Goal: Transaction & Acquisition: Book appointment/travel/reservation

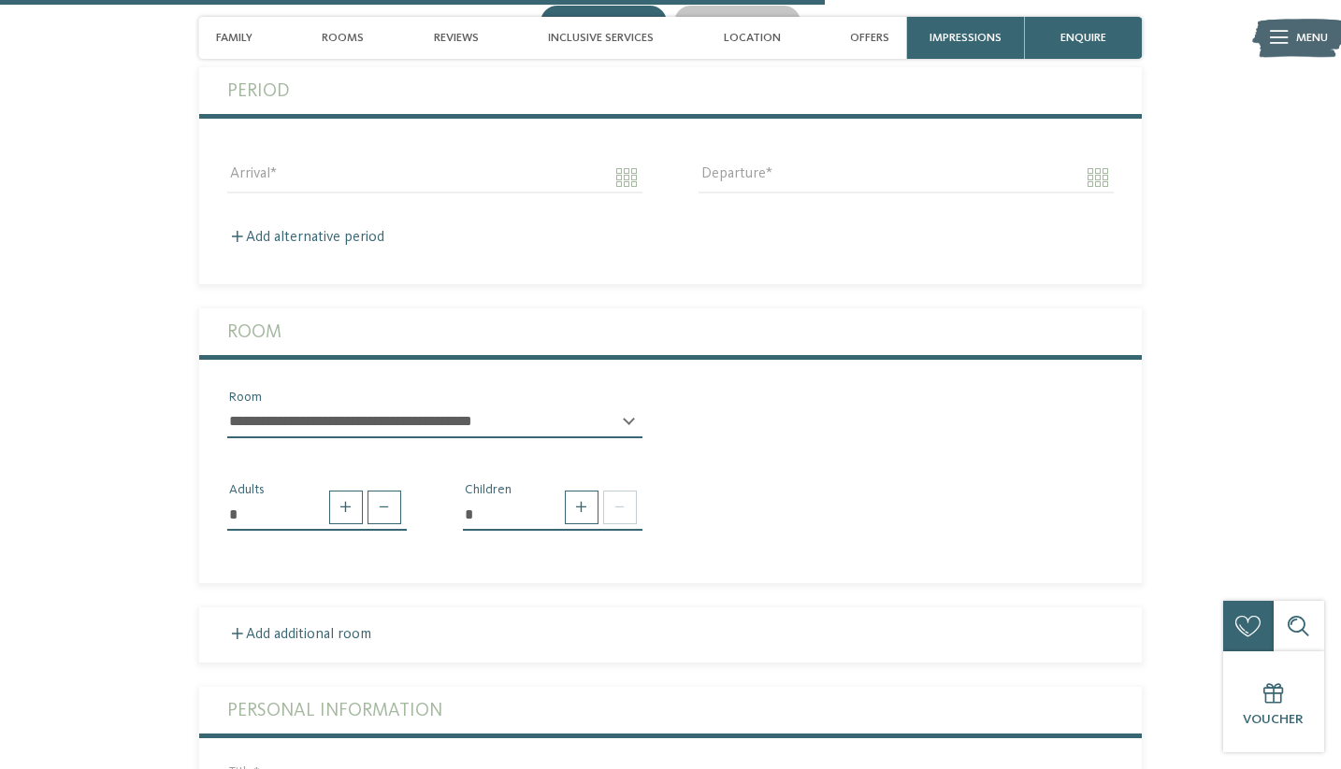
scroll to position [2759, 0]
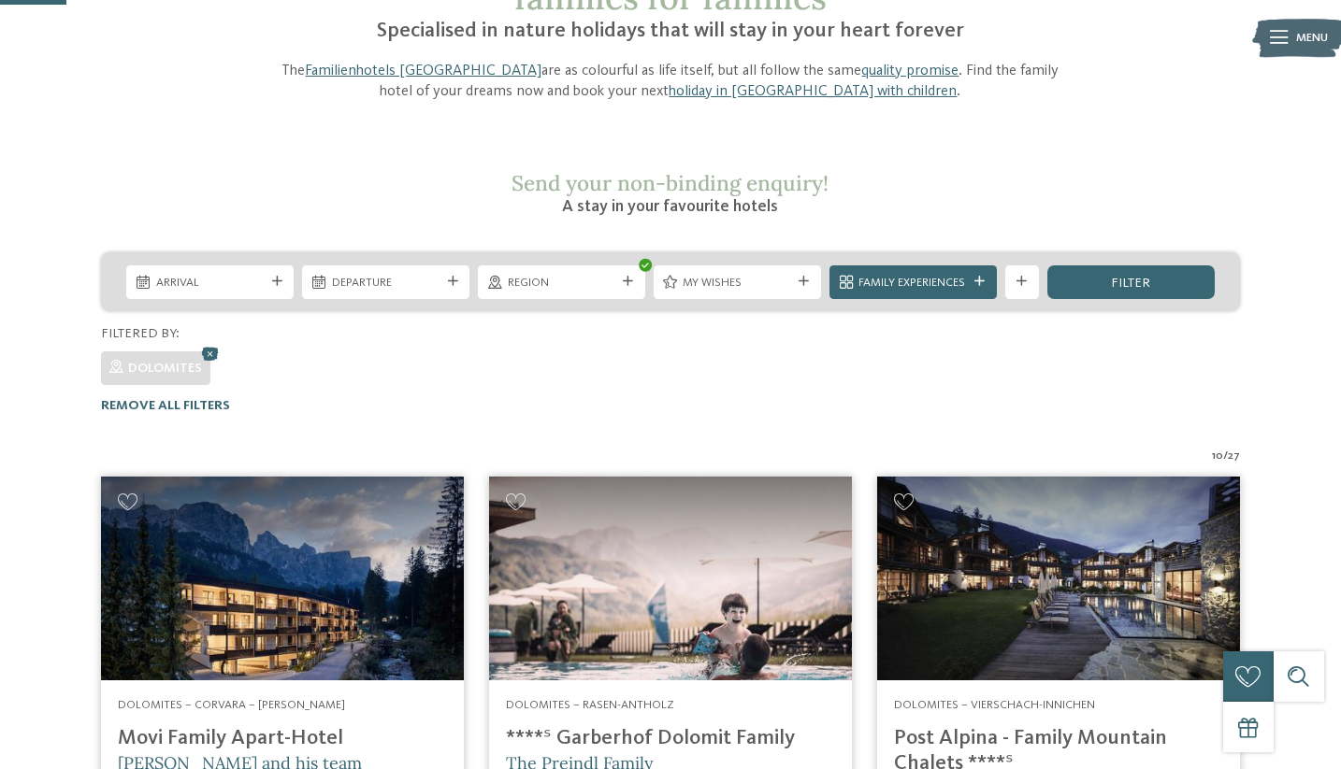
scroll to position [192, 0]
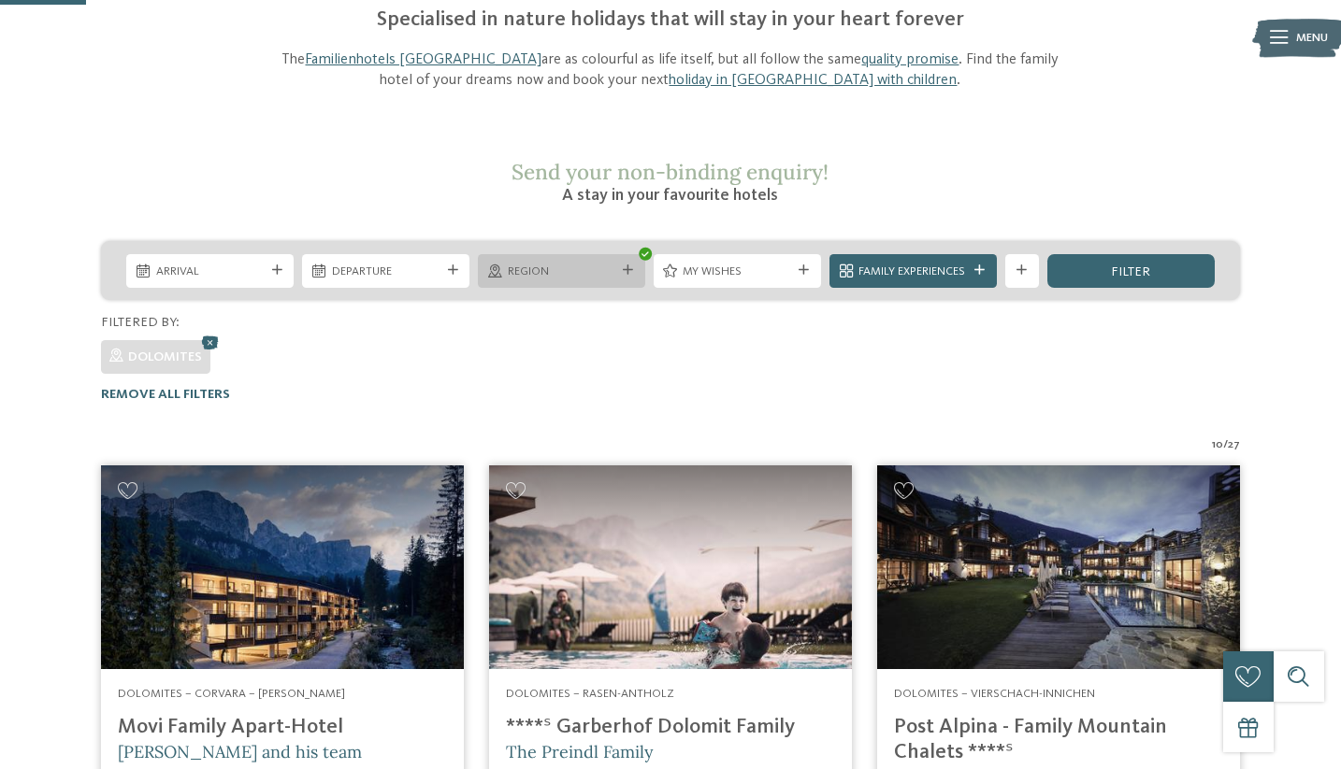
click at [587, 254] on div "Region" at bounding box center [561, 271] width 167 height 34
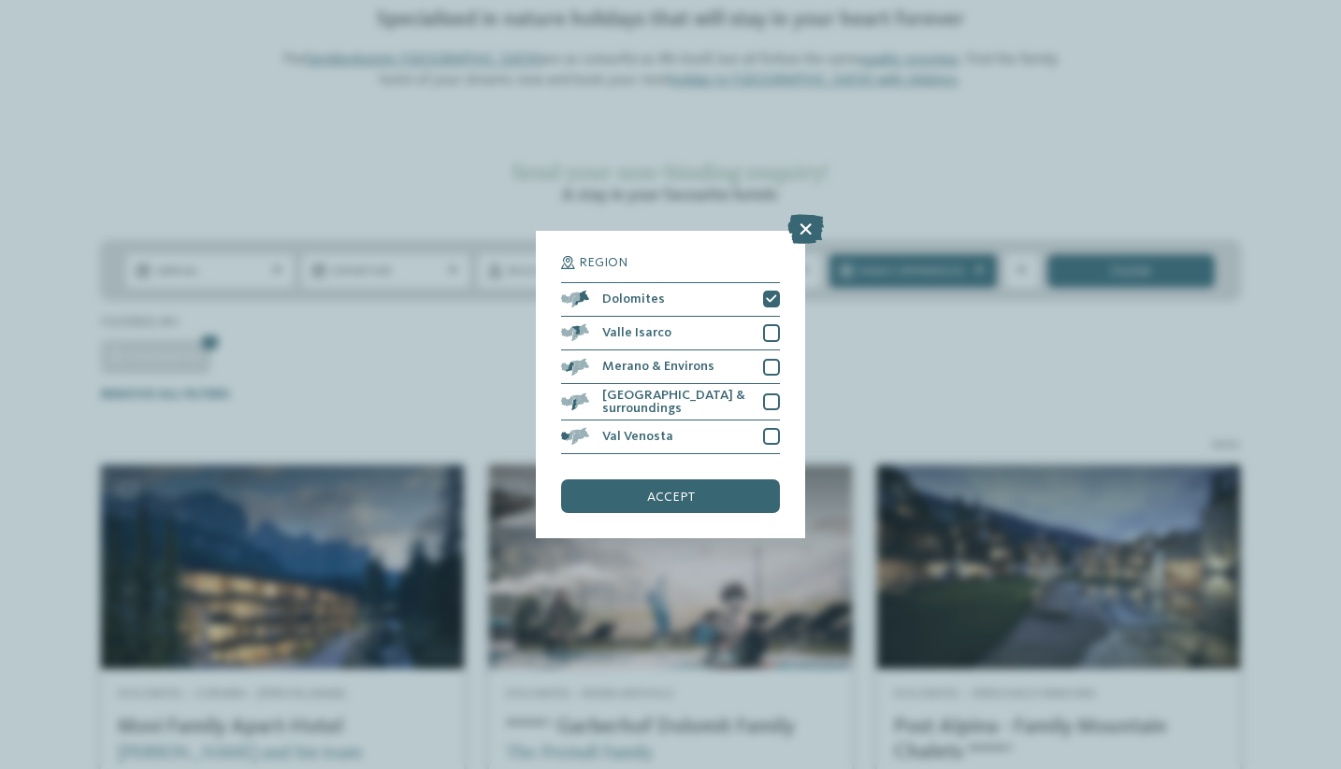
click at [965, 335] on div "Region Dolomites" at bounding box center [670, 384] width 1341 height 769
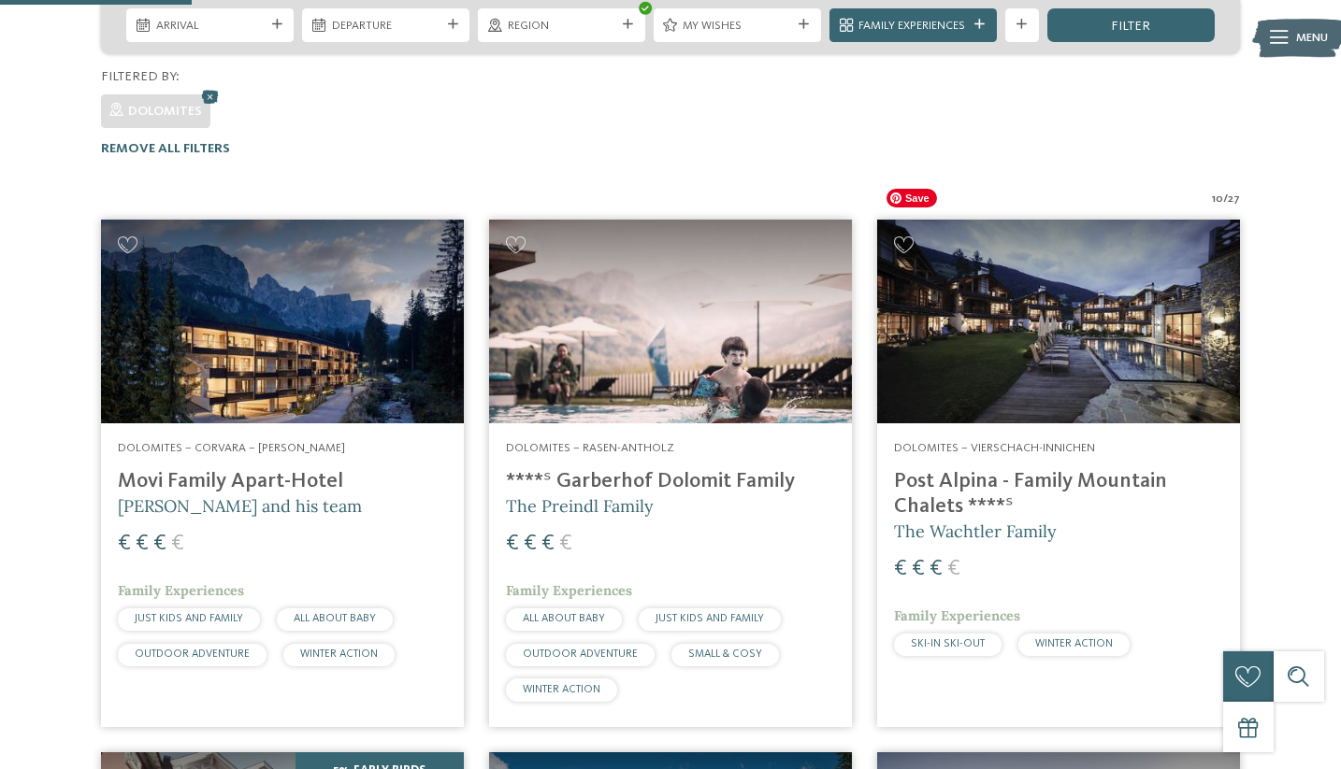
scroll to position [438, 0]
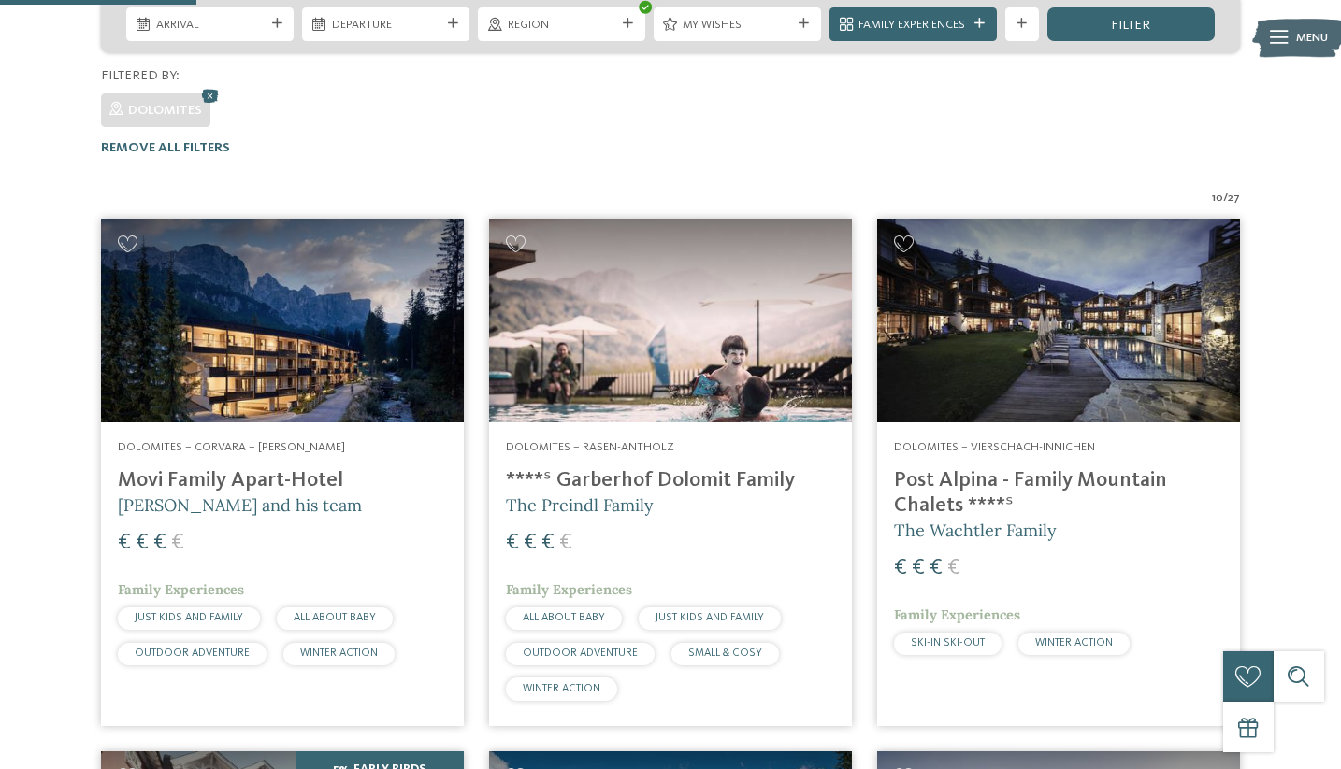
click at [969, 468] on h4 "Post Alpina - Family Mountain Chalets ****ˢ" at bounding box center [1058, 493] width 329 height 50
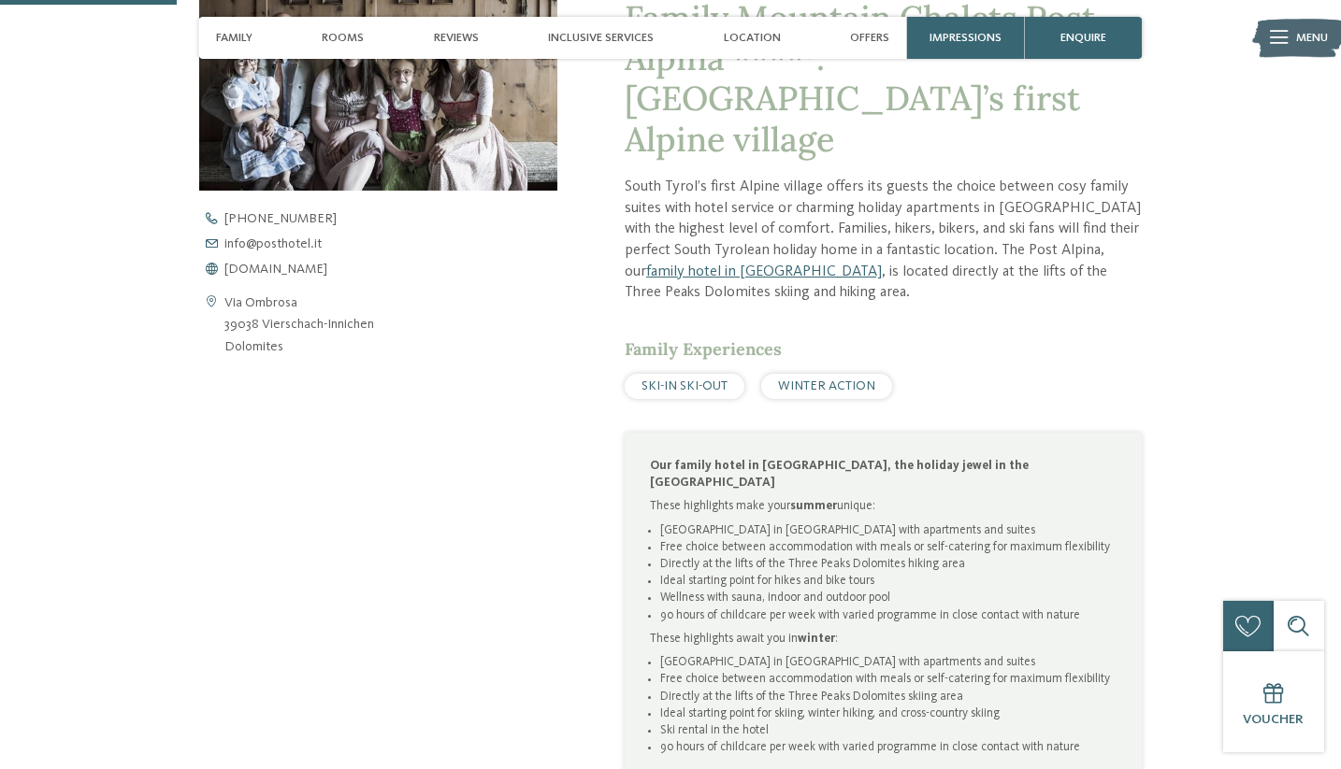
scroll to position [723, 0]
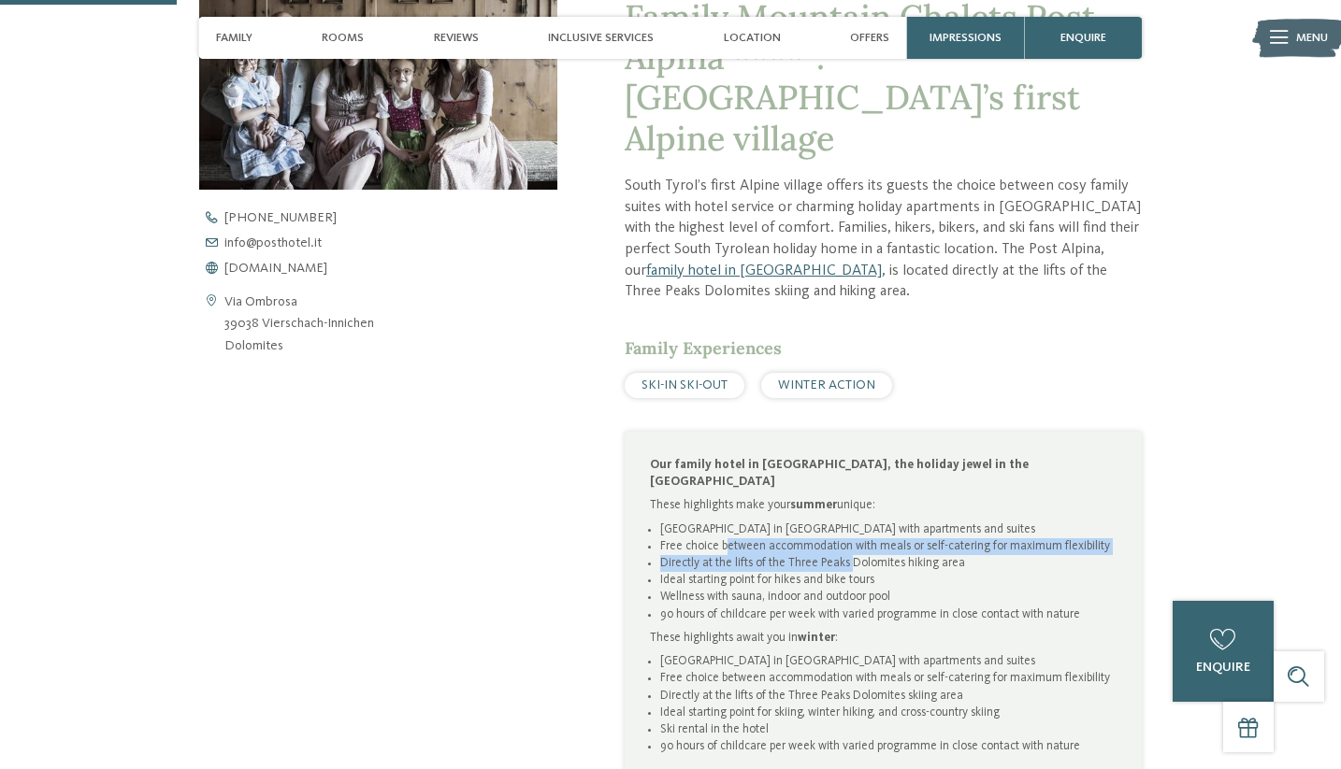
drag, startPoint x: 725, startPoint y: 493, endPoint x: 848, endPoint y: 503, distance: 123.8
click at [849, 522] on ul "First Alpine village in South Tyrol with apartments and suites Free choice betw…" at bounding box center [883, 573] width 467 height 102
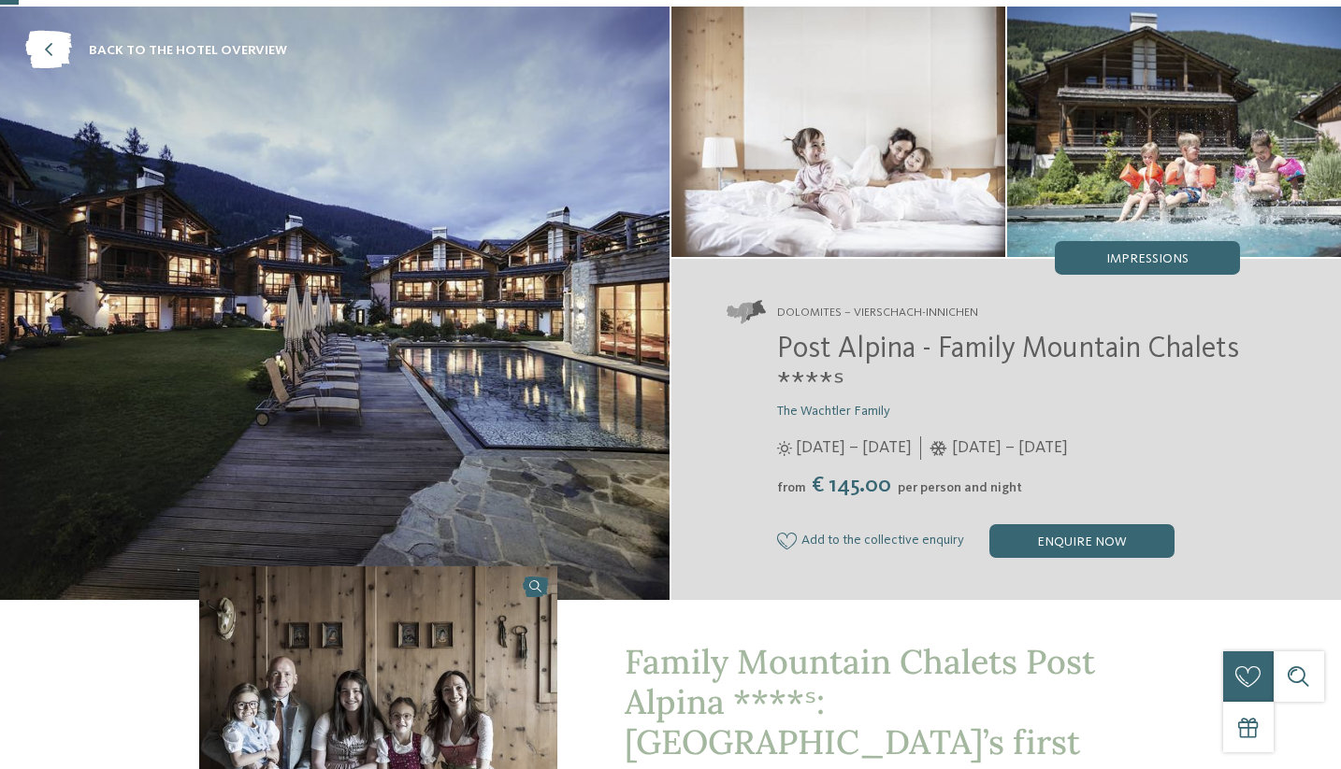
scroll to position [0, 0]
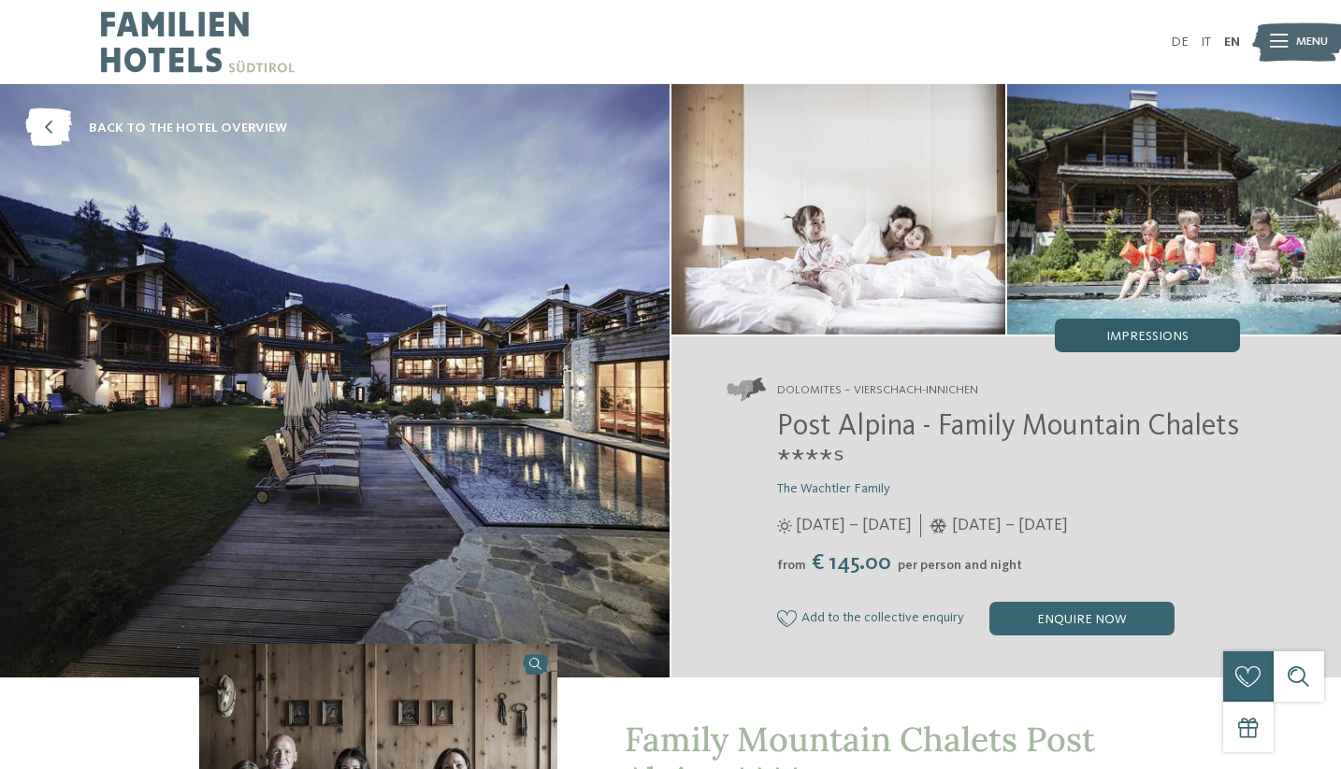
click at [1158, 335] on span "Impressions" at bounding box center [1147, 336] width 82 height 13
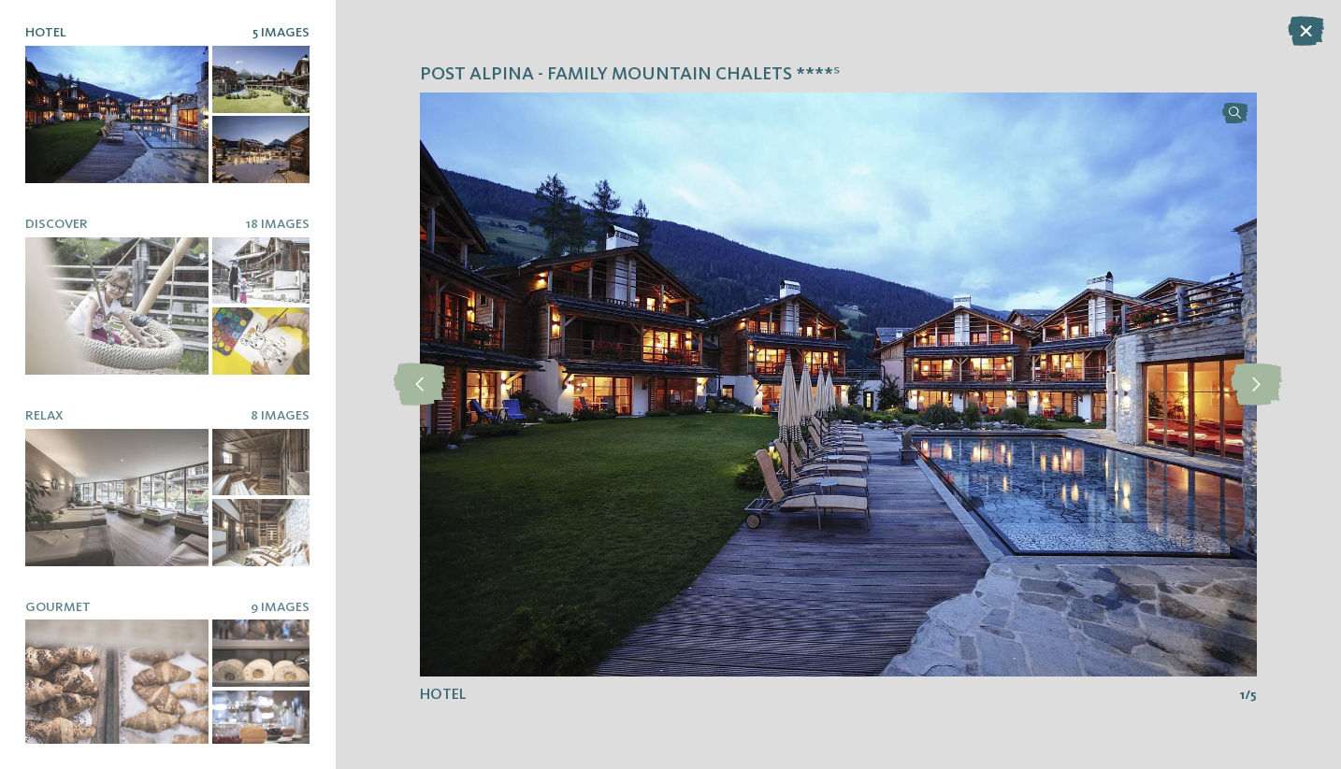
click at [254, 76] on div at bounding box center [261, 79] width 98 height 67
click at [1256, 382] on icon at bounding box center [1255, 385] width 51 height 42
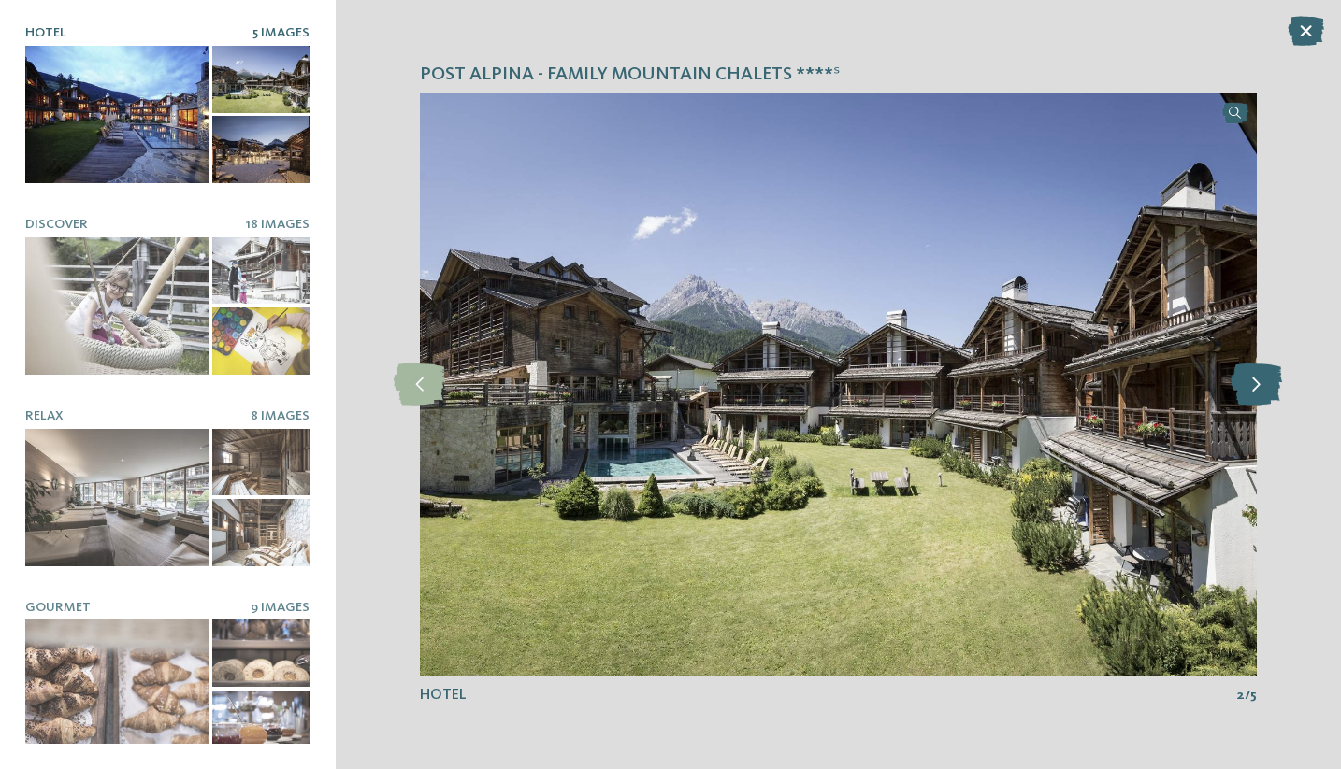
click at [1256, 382] on icon at bounding box center [1255, 385] width 51 height 42
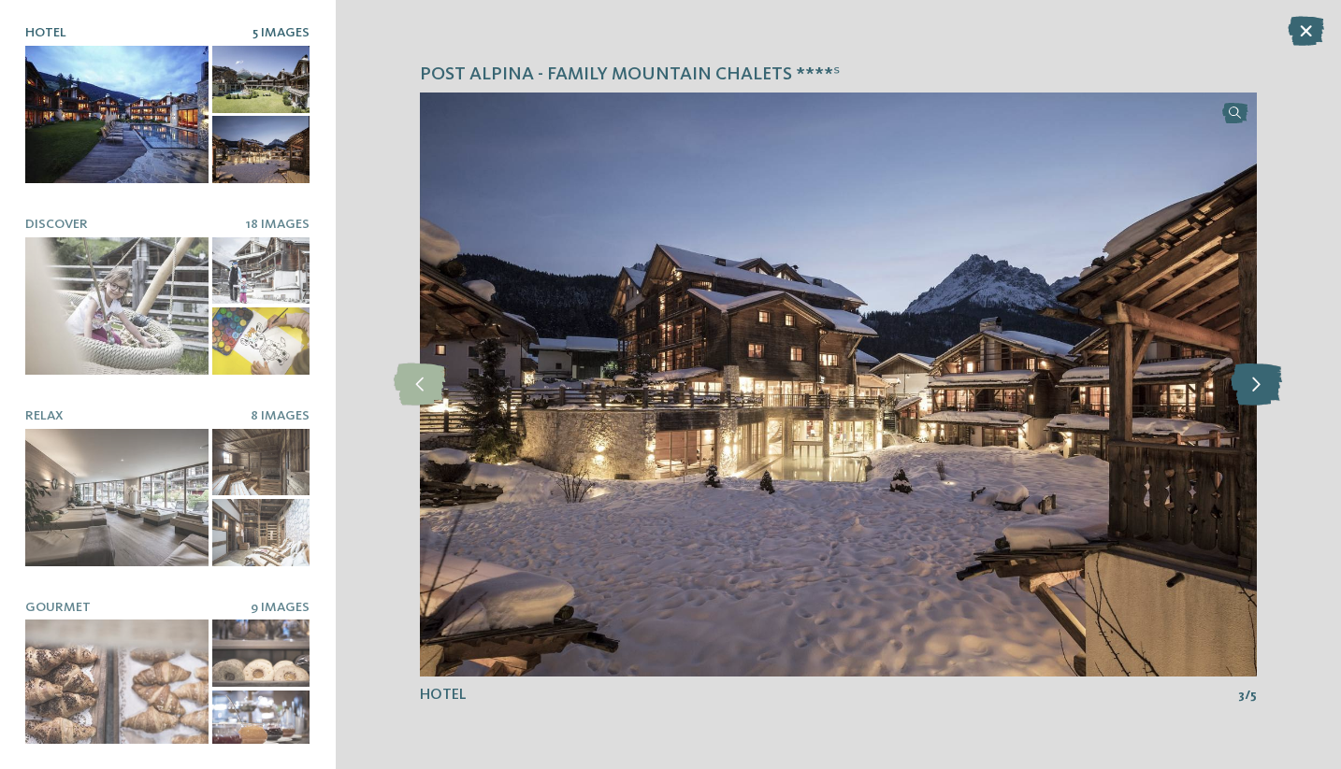
click at [1256, 382] on icon at bounding box center [1255, 385] width 51 height 42
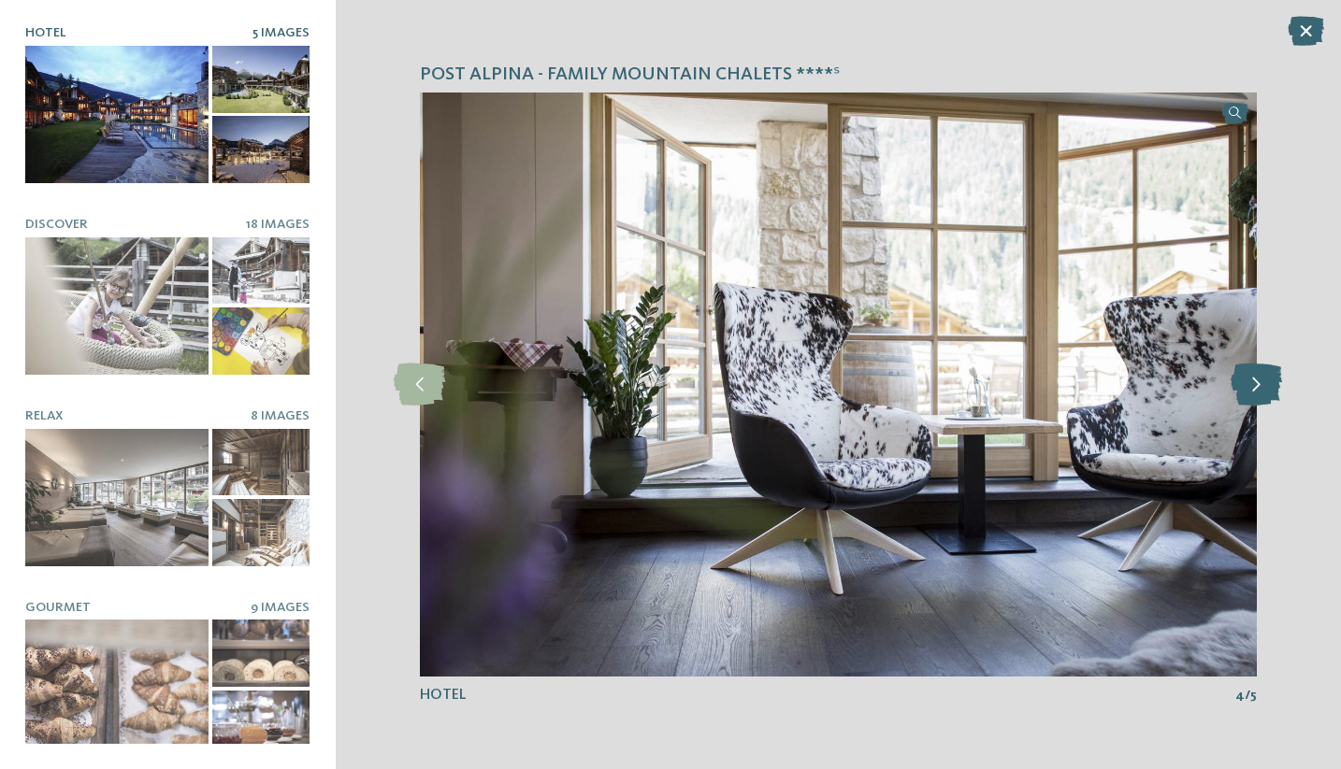
click at [1256, 382] on icon at bounding box center [1255, 385] width 51 height 42
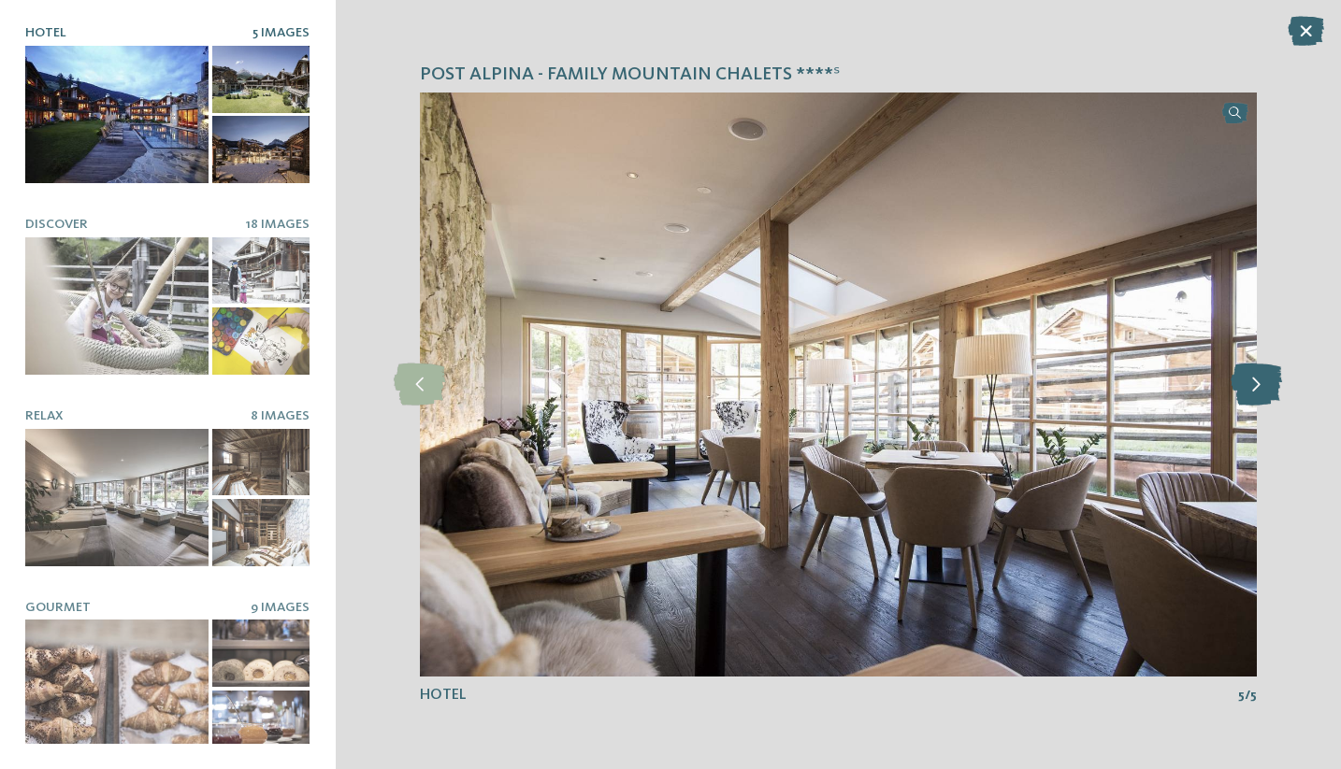
click at [1256, 382] on icon at bounding box center [1255, 385] width 51 height 42
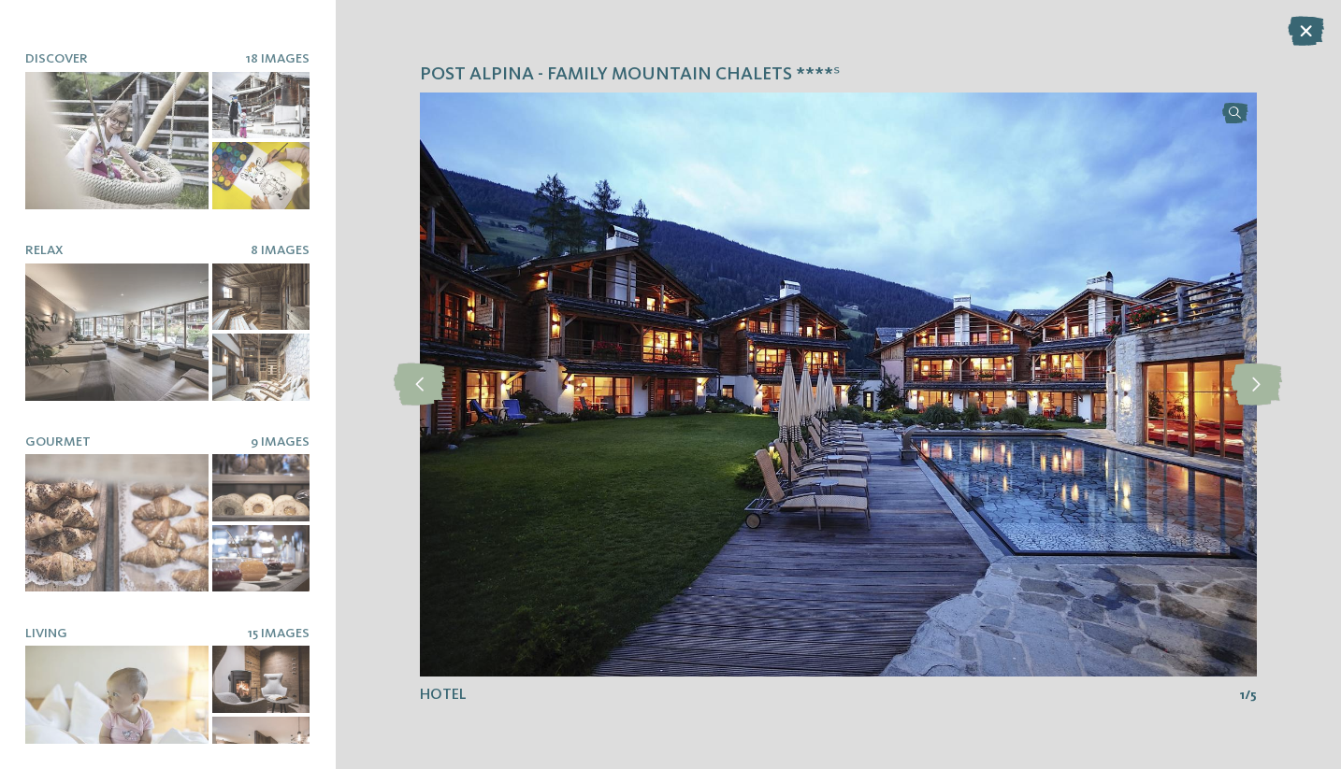
scroll to position [205, 0]
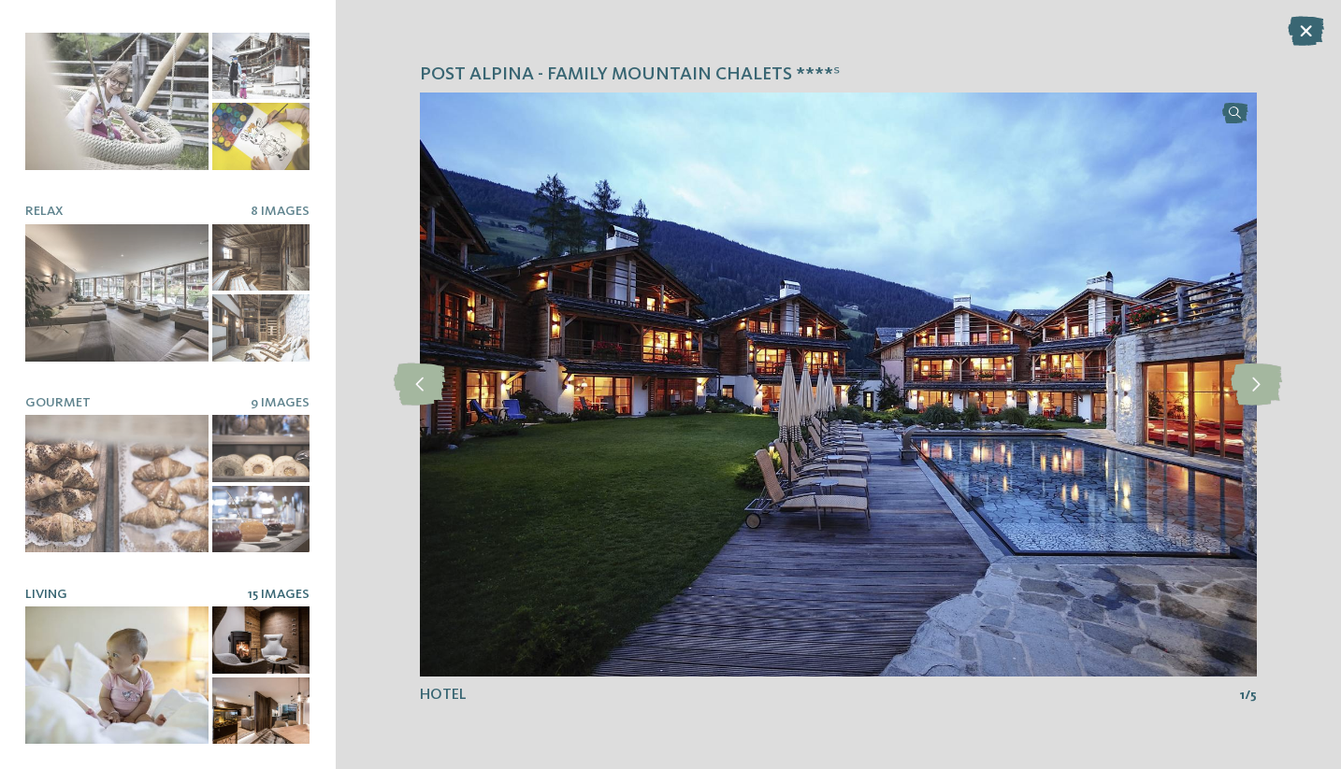
click at [118, 696] on div at bounding box center [116, 675] width 183 height 137
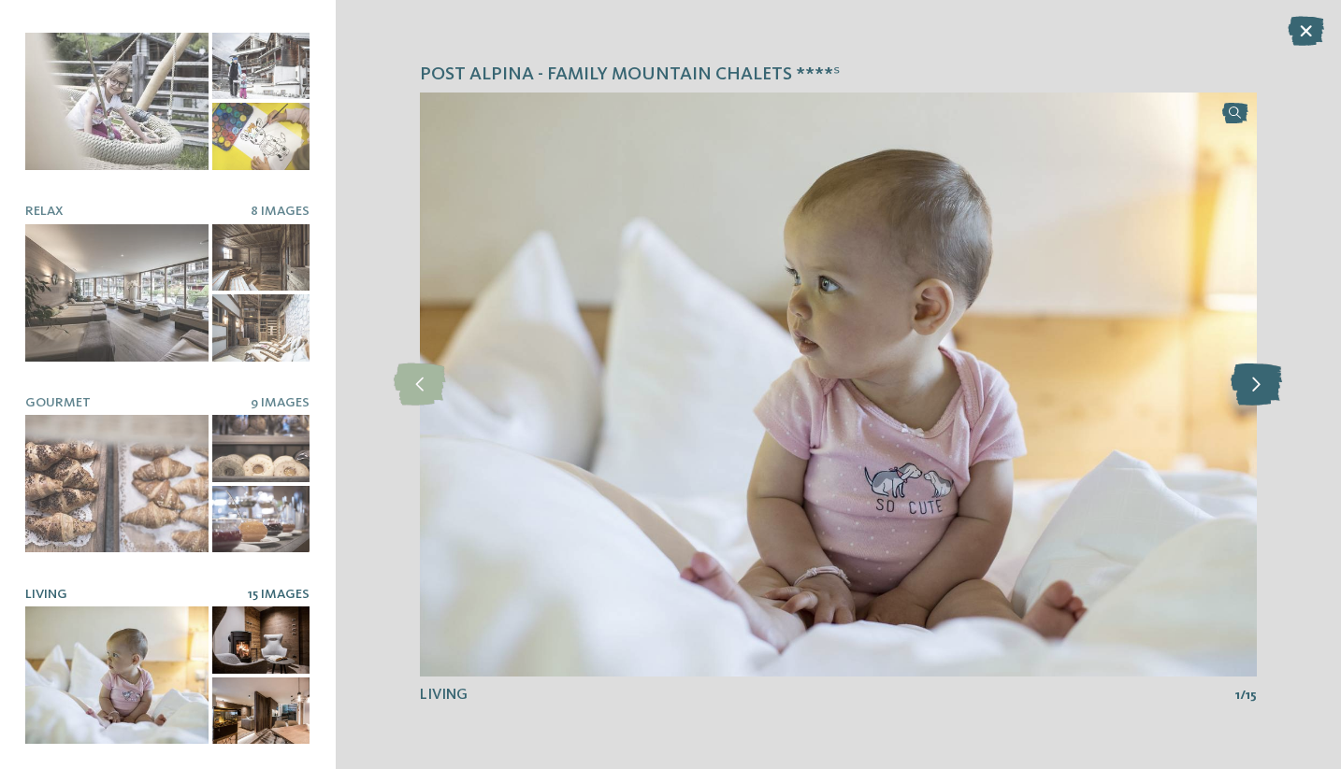
click at [1252, 385] on icon at bounding box center [1255, 385] width 51 height 42
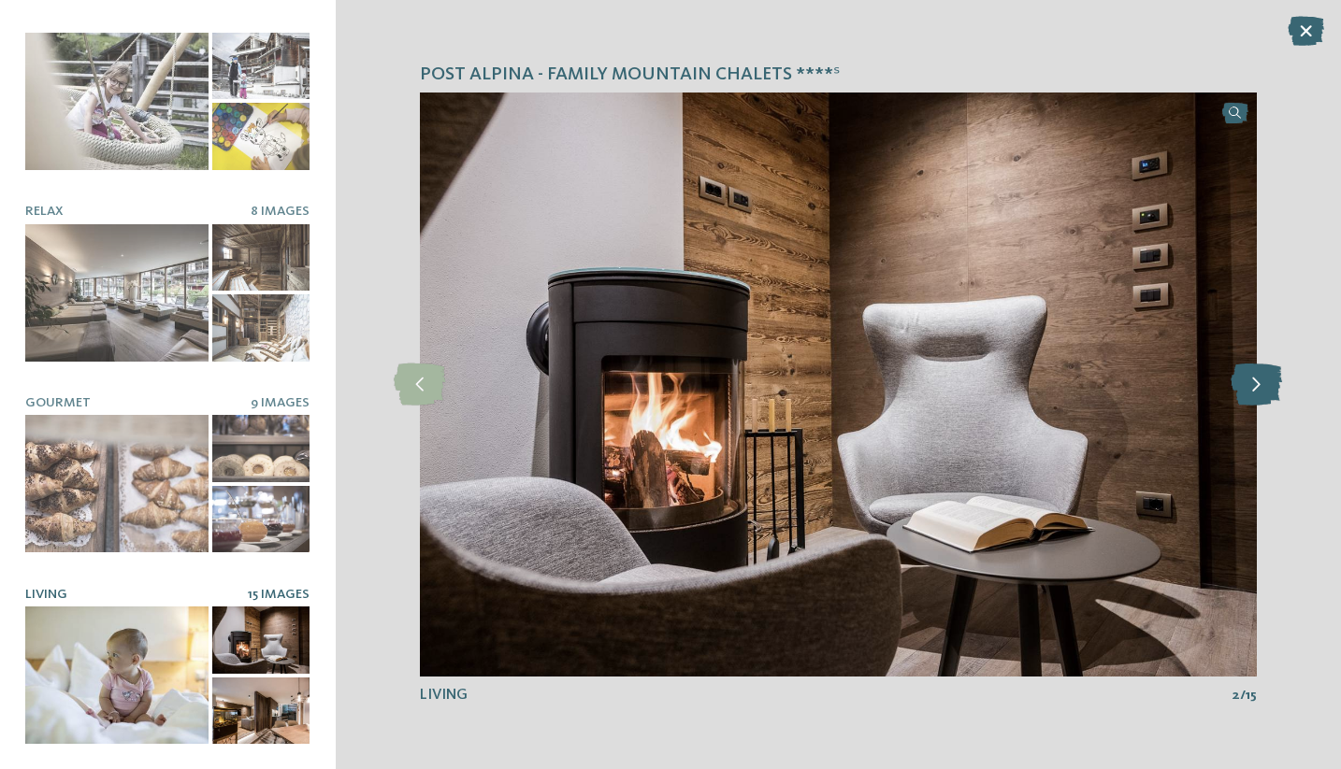
click at [1252, 384] on icon at bounding box center [1255, 385] width 51 height 42
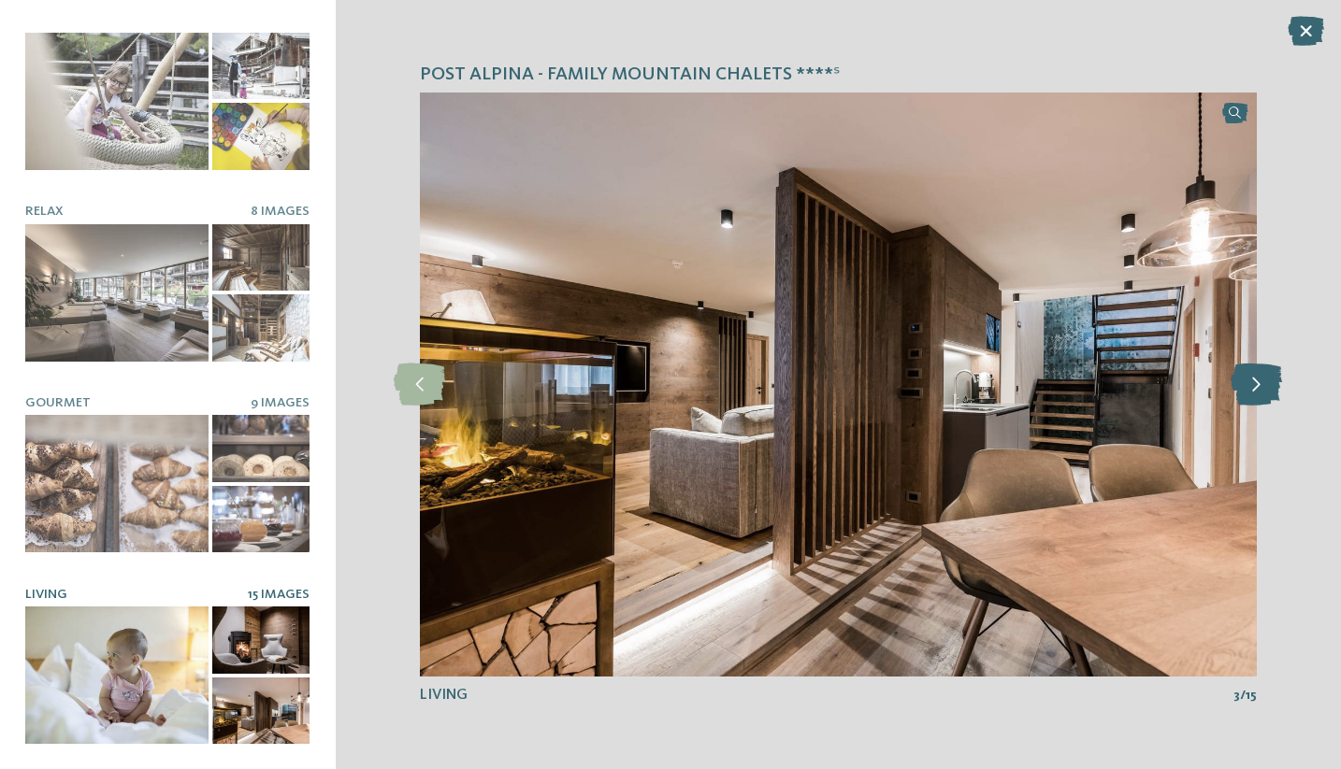
click at [1252, 384] on icon at bounding box center [1255, 385] width 51 height 42
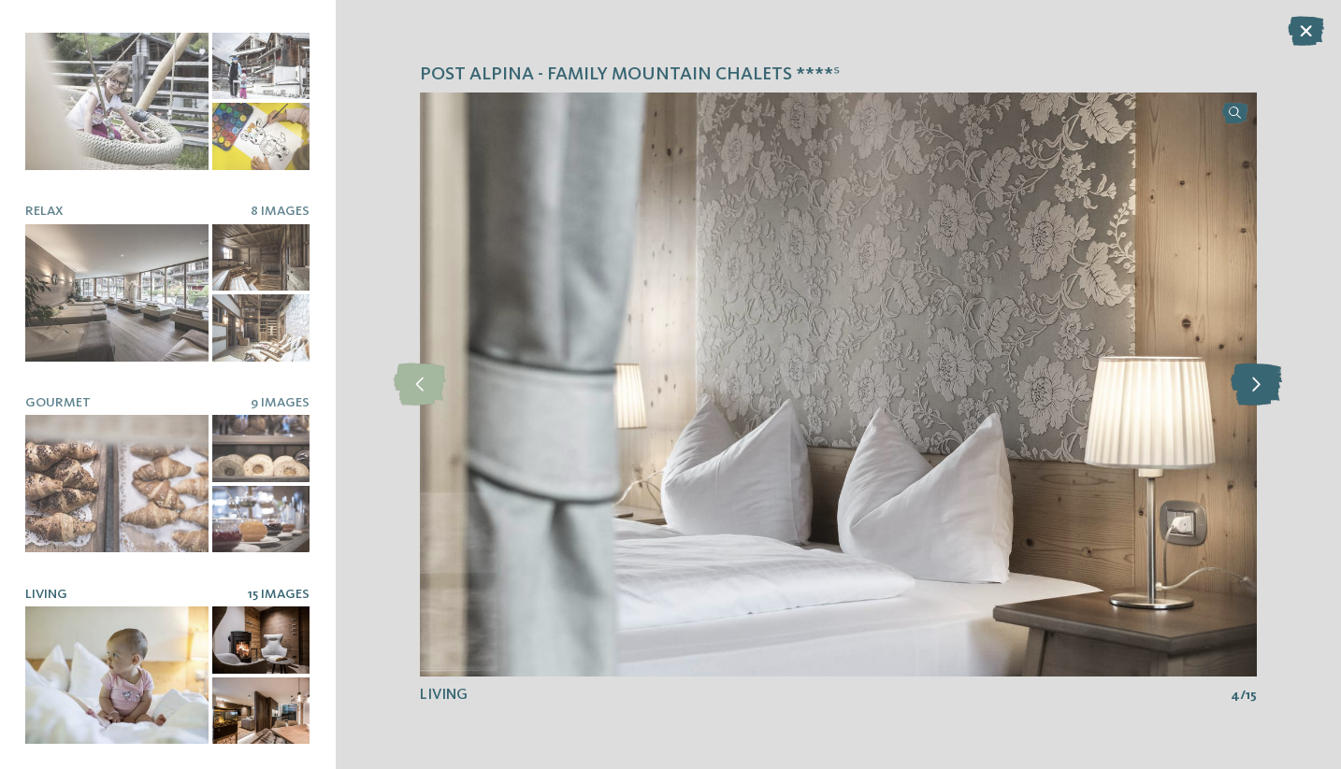
click at [1252, 384] on icon at bounding box center [1255, 385] width 51 height 42
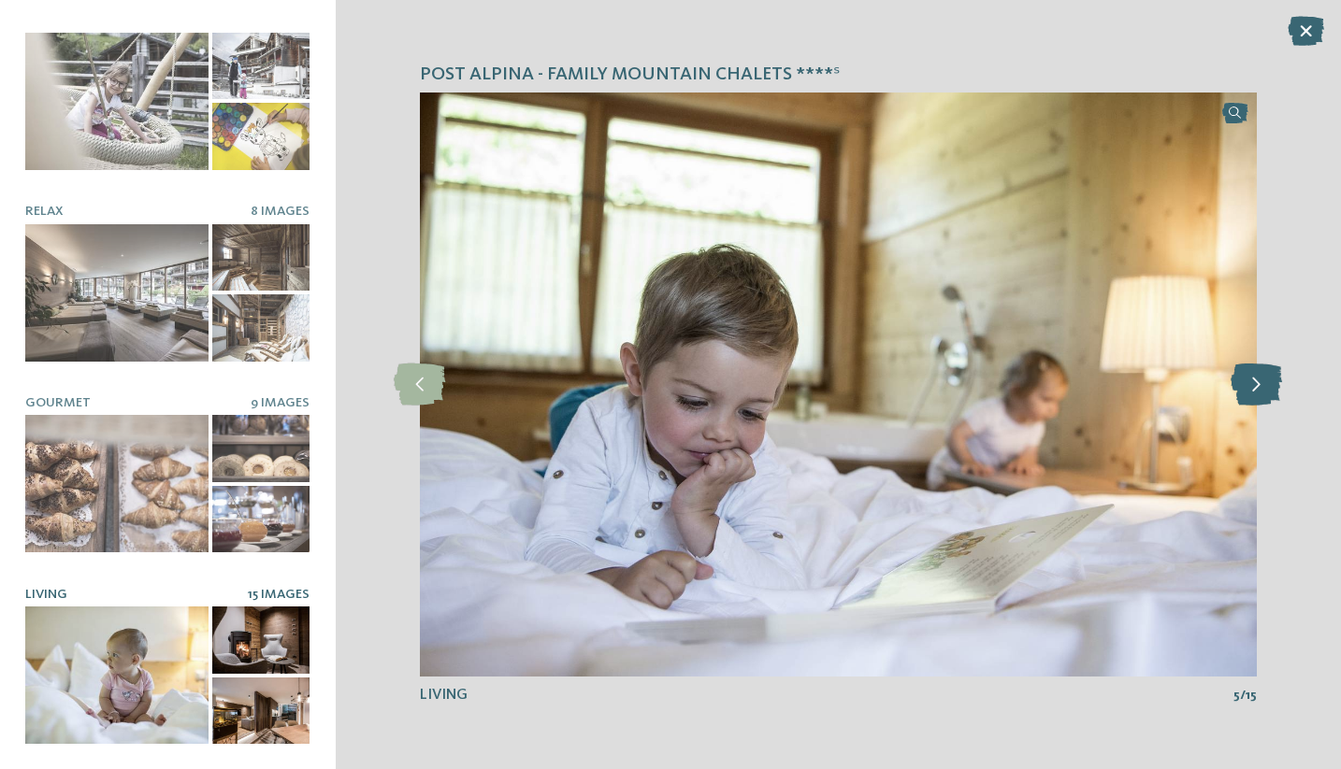
click at [1252, 384] on icon at bounding box center [1255, 385] width 51 height 42
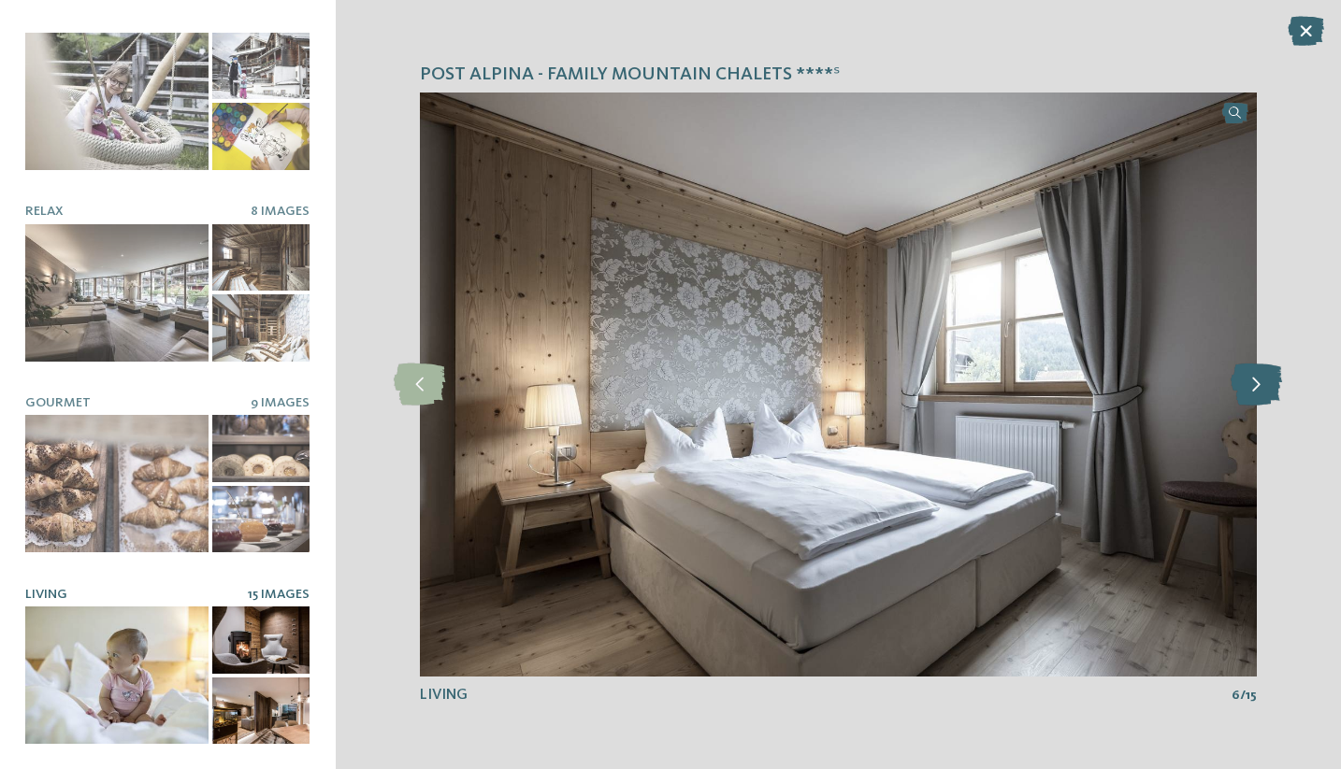
click at [1252, 384] on icon at bounding box center [1255, 385] width 51 height 42
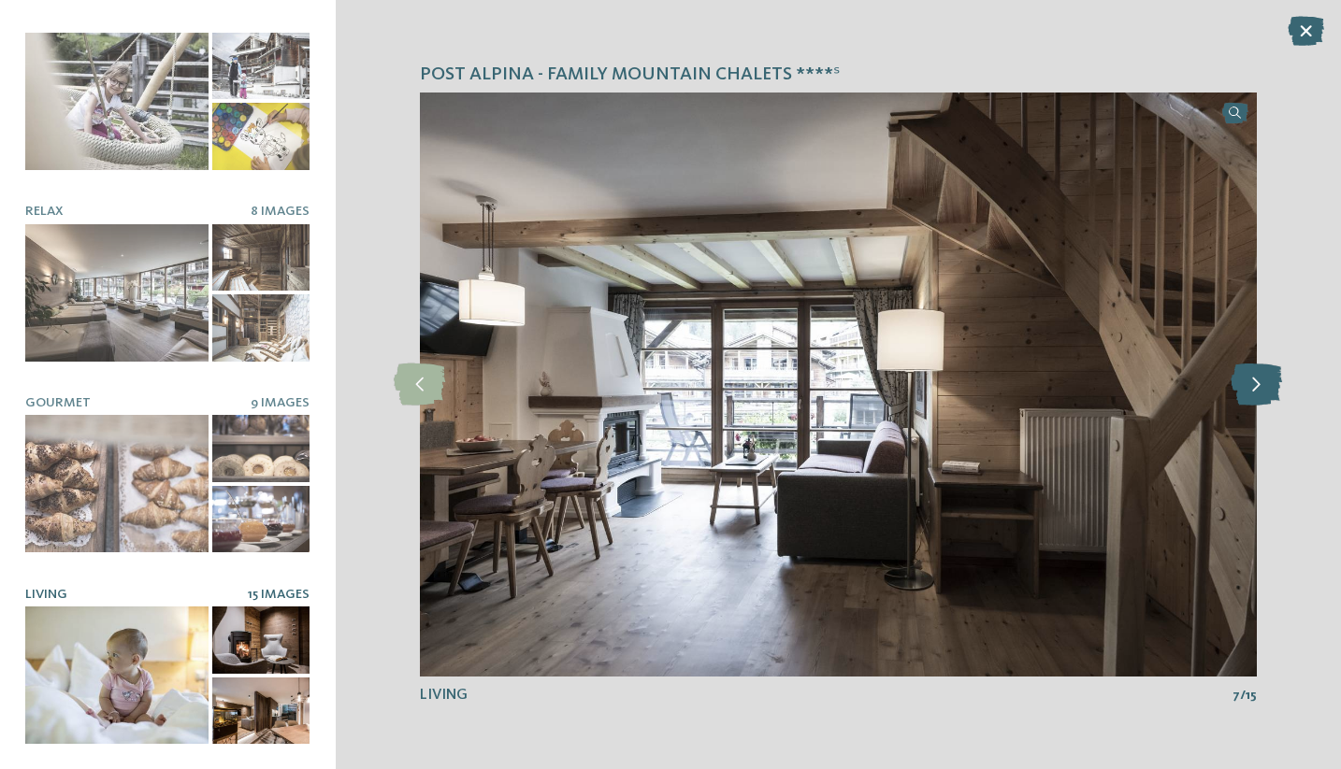
click at [1252, 384] on icon at bounding box center [1255, 385] width 51 height 42
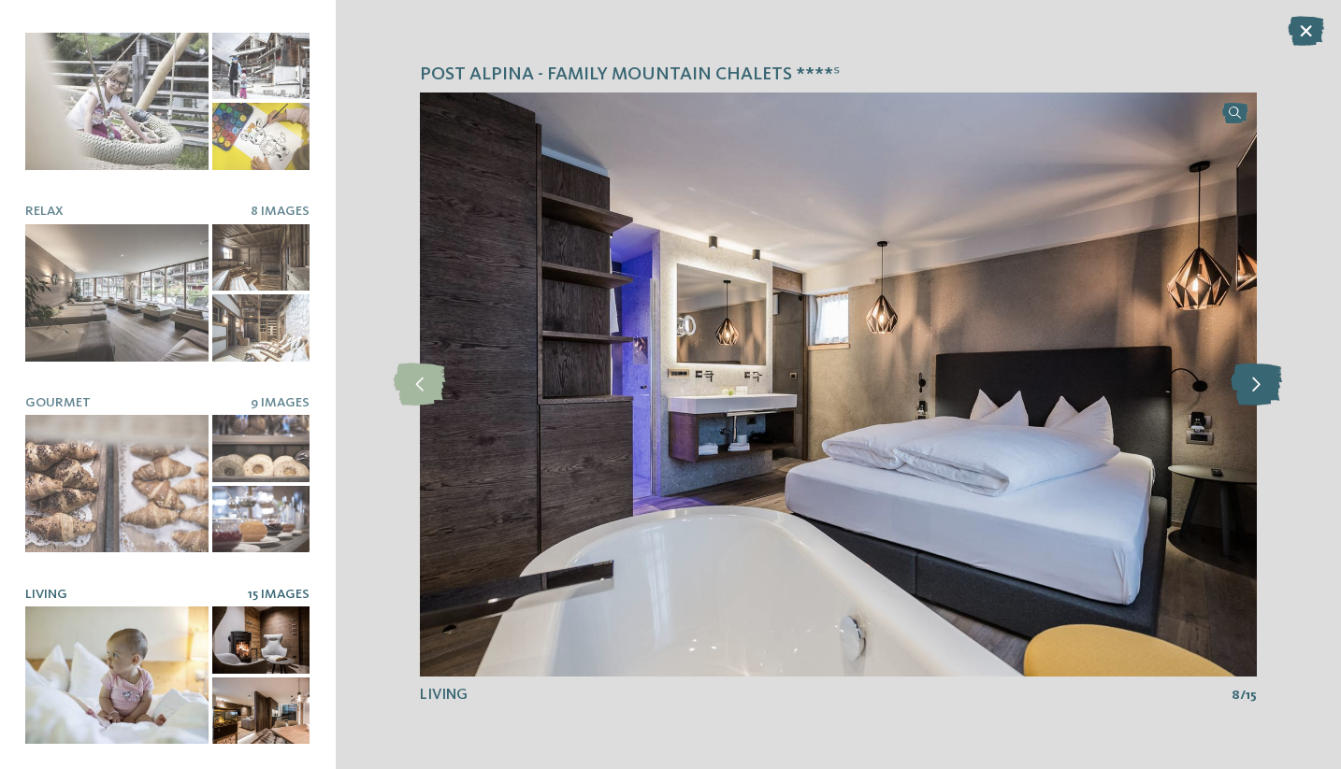
click at [1252, 384] on icon at bounding box center [1255, 385] width 51 height 42
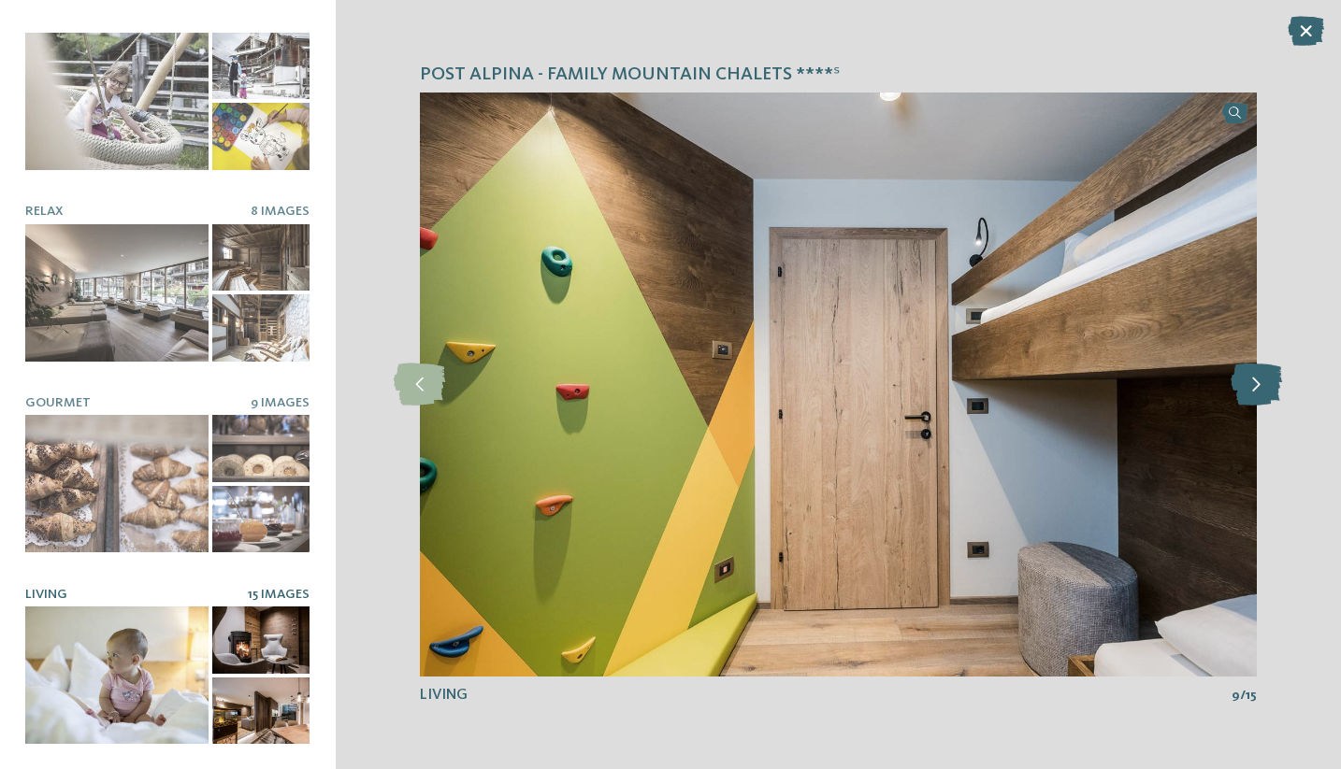
click at [1252, 384] on icon at bounding box center [1255, 385] width 51 height 42
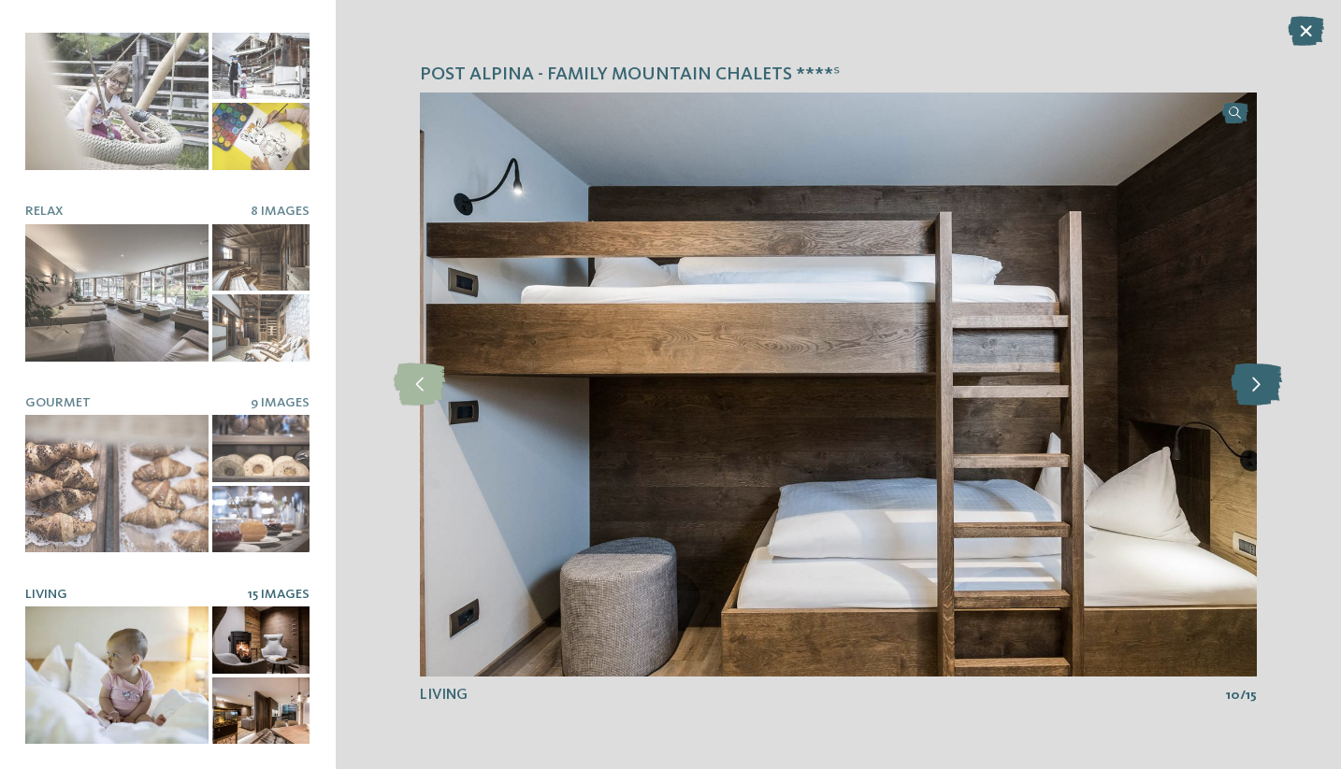
click at [1252, 384] on icon at bounding box center [1255, 385] width 51 height 42
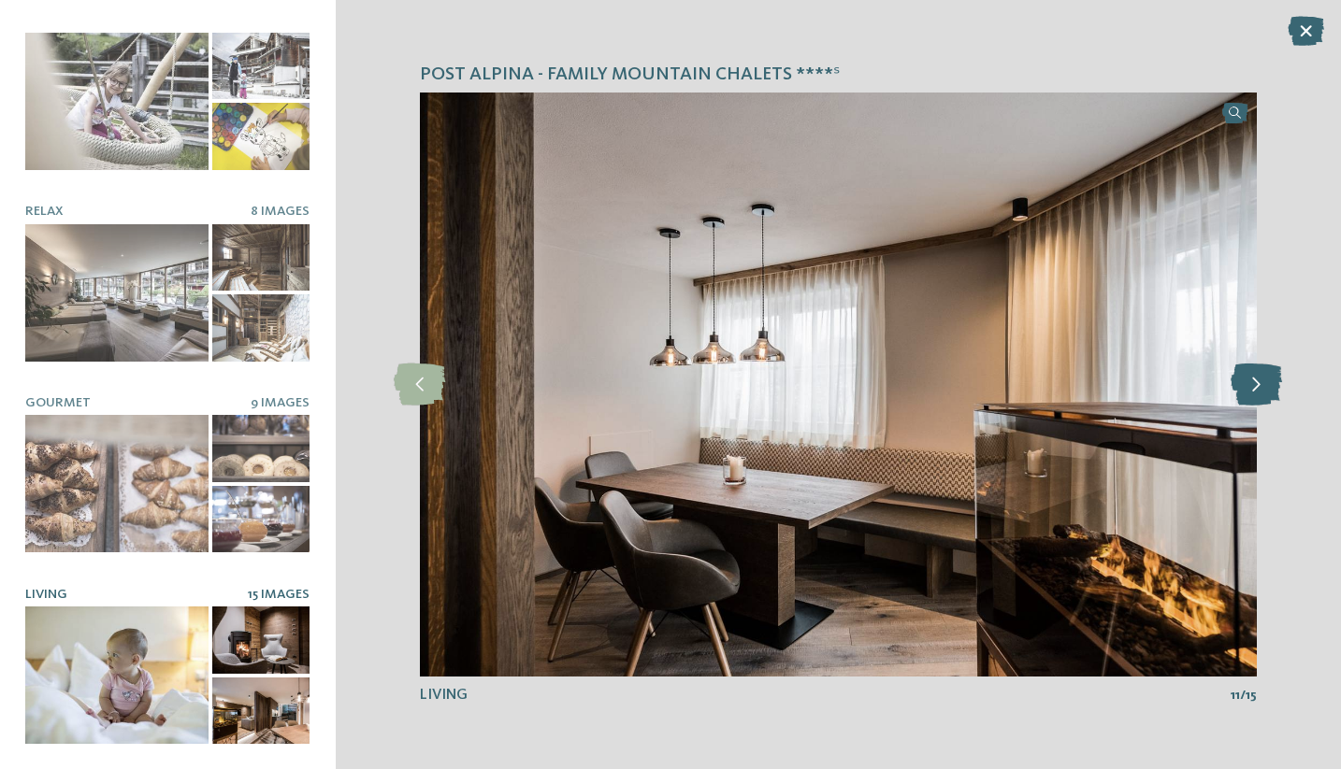
click at [1252, 384] on icon at bounding box center [1255, 385] width 51 height 42
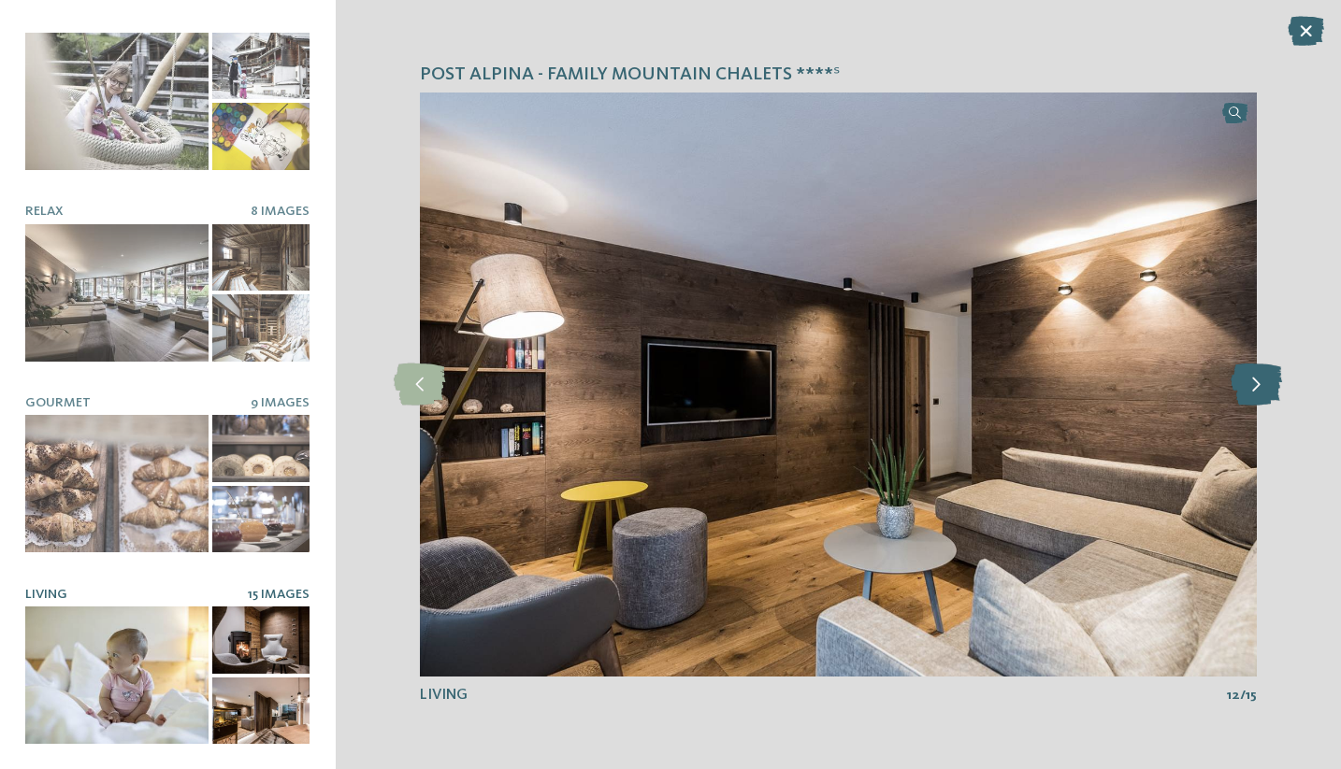
click at [1252, 384] on icon at bounding box center [1255, 385] width 51 height 42
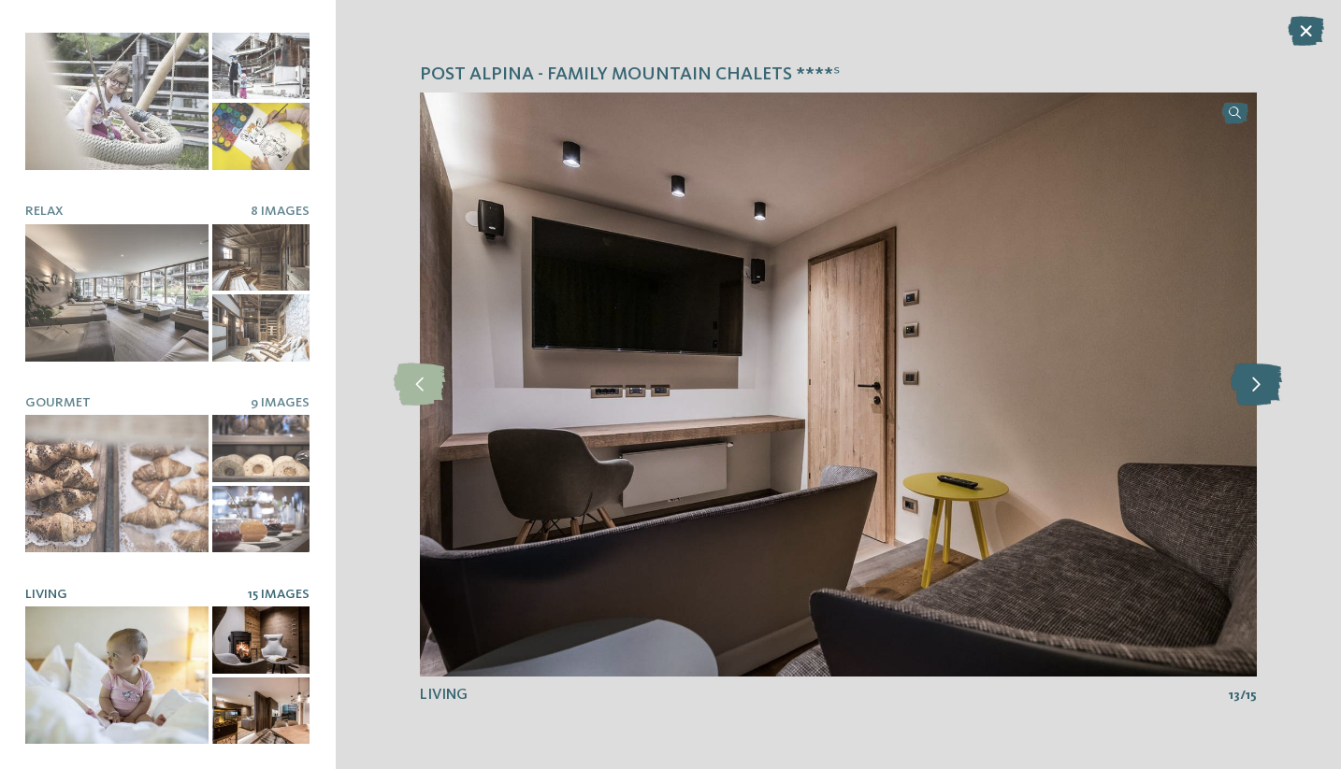
click at [1252, 384] on icon at bounding box center [1255, 385] width 51 height 42
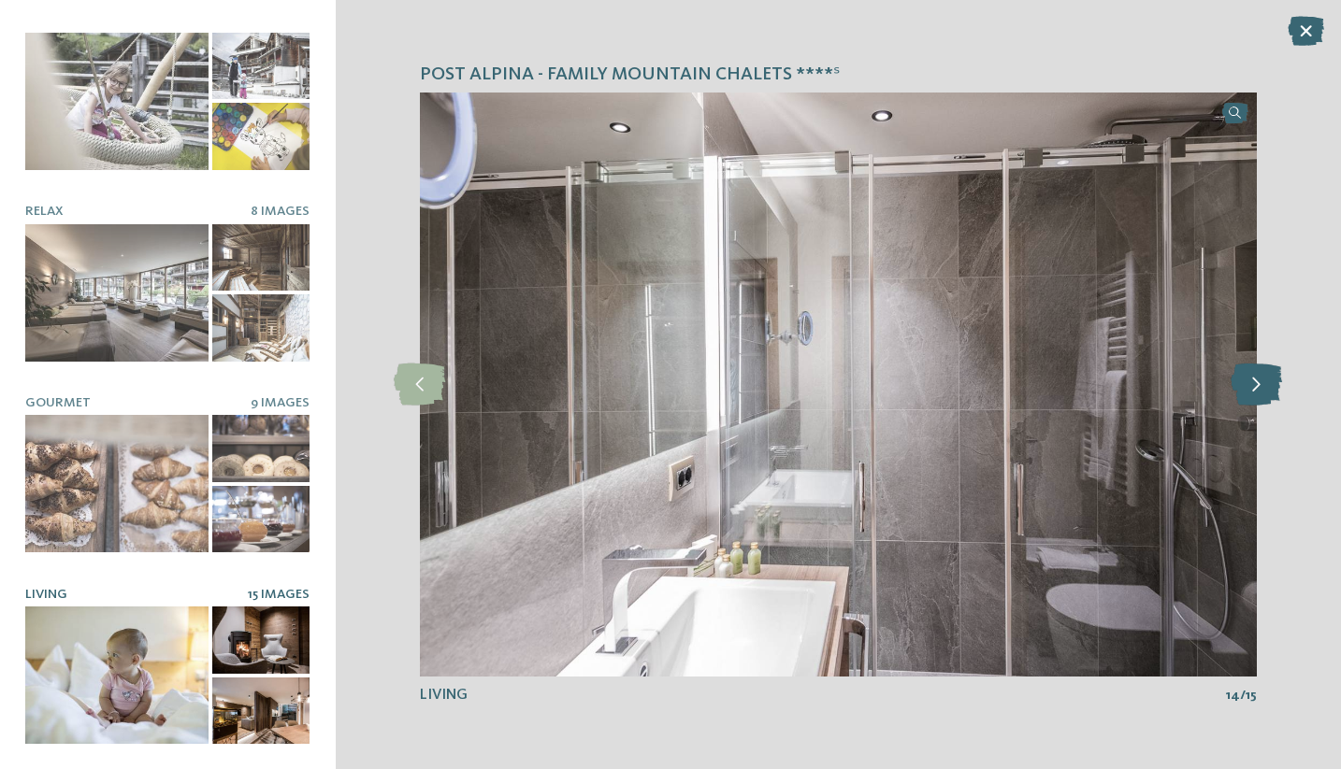
click at [1252, 384] on icon at bounding box center [1255, 385] width 51 height 42
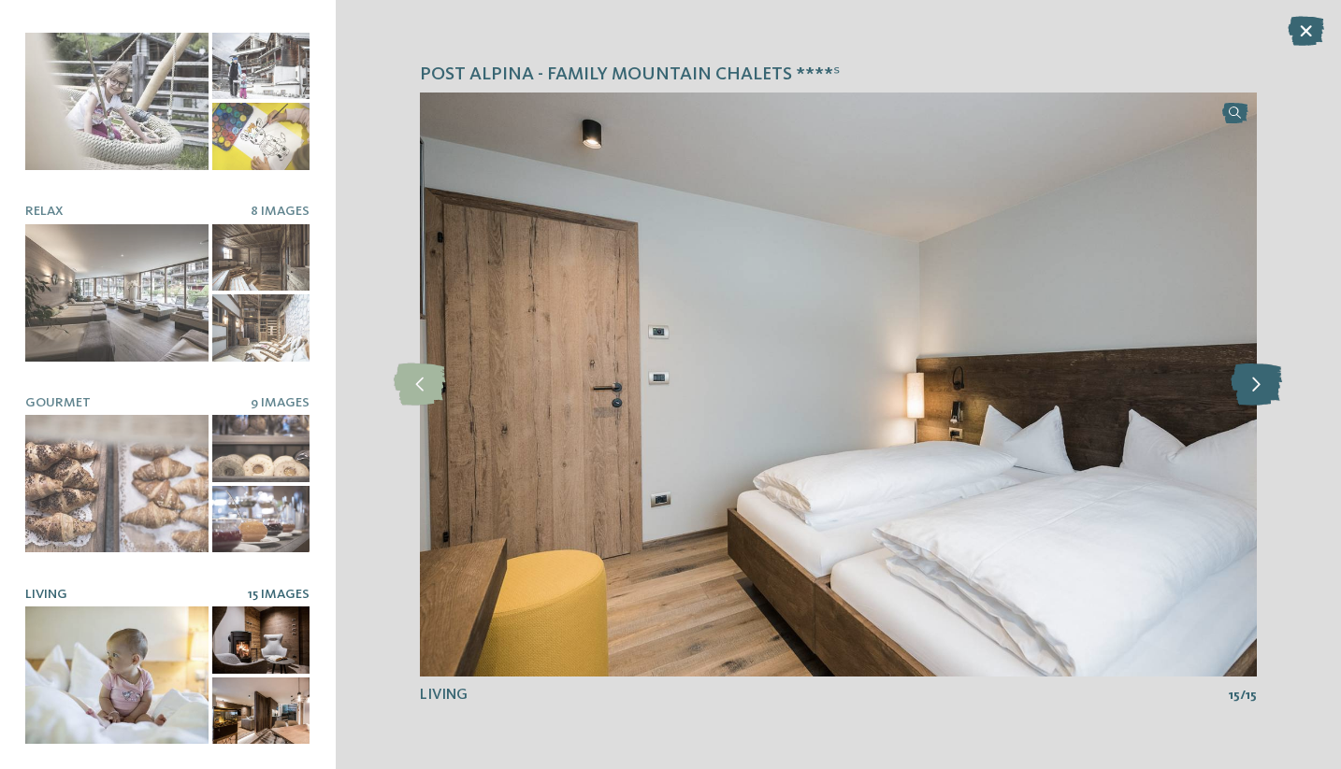
click at [1256, 376] on icon at bounding box center [1255, 385] width 51 height 42
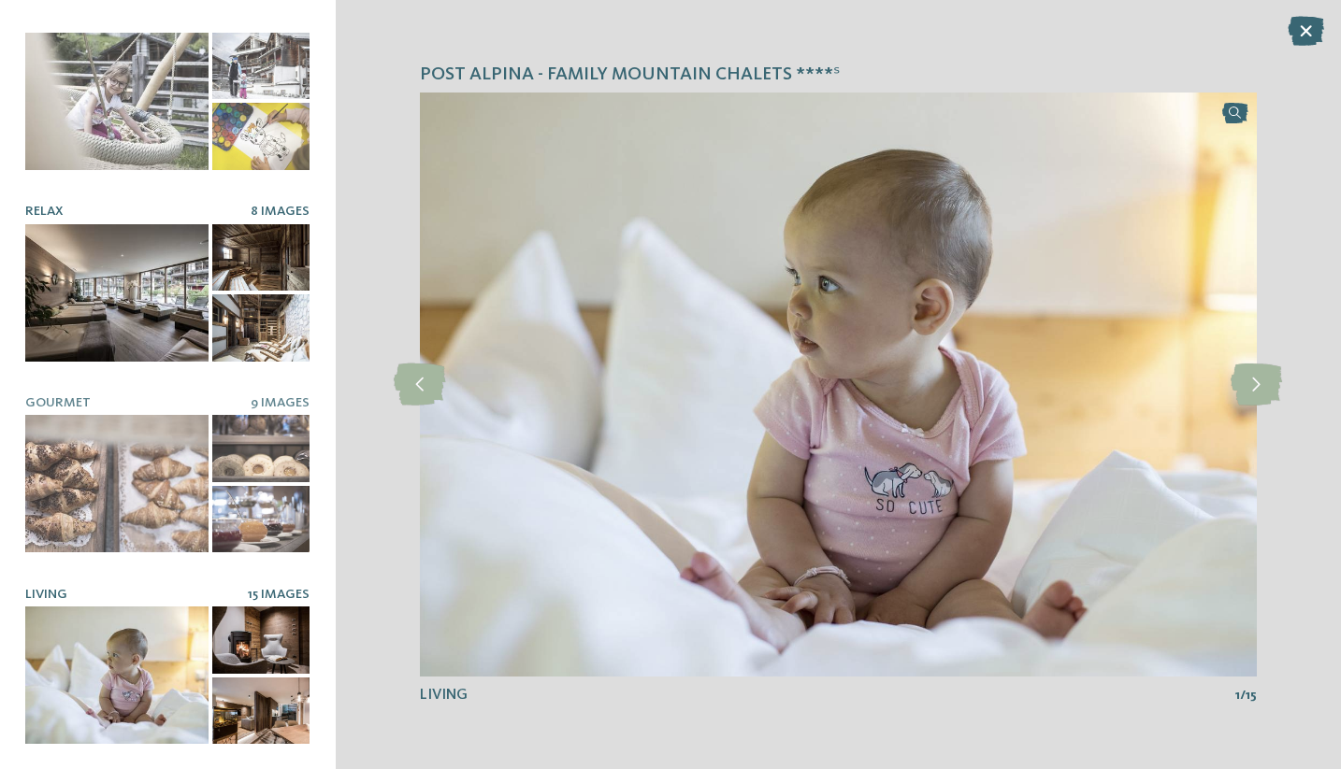
click at [172, 275] on div at bounding box center [116, 292] width 183 height 137
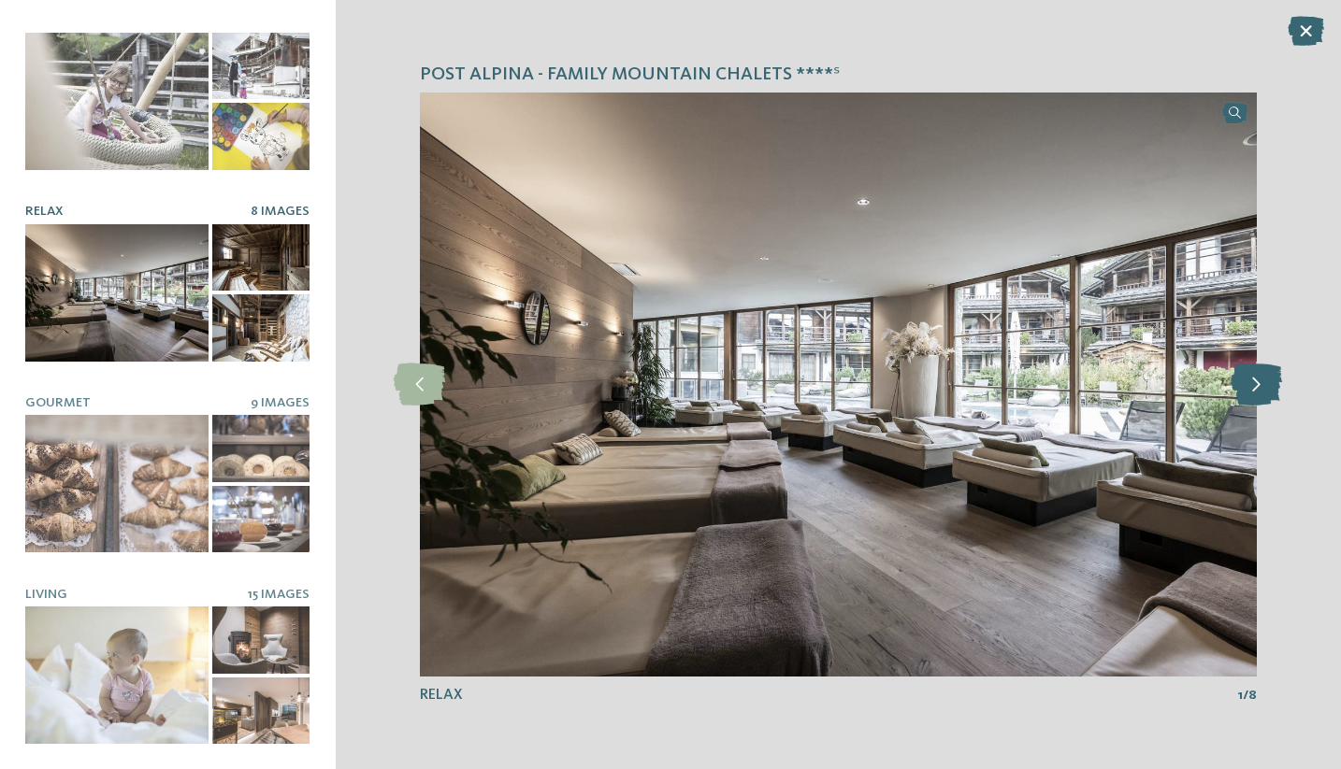
click at [1260, 378] on icon at bounding box center [1255, 385] width 51 height 42
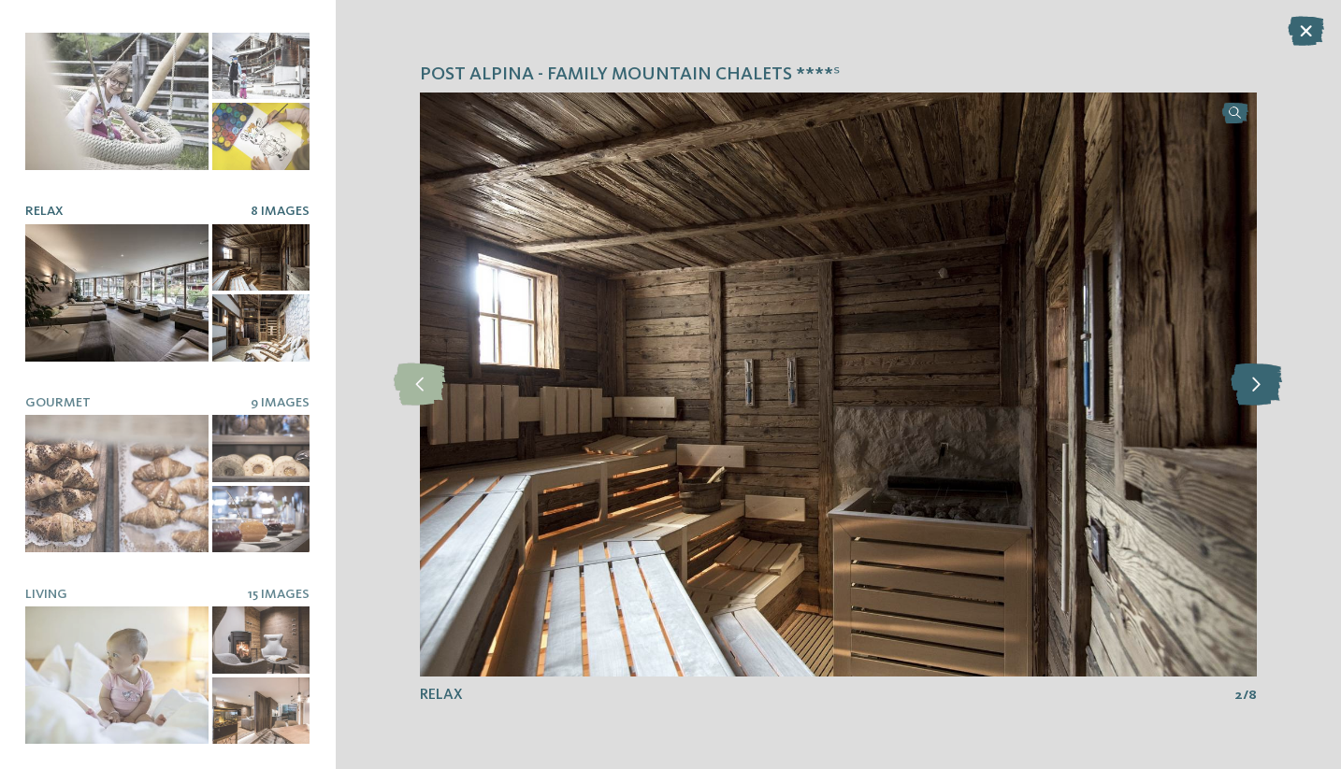
click at [1260, 378] on icon at bounding box center [1255, 385] width 51 height 42
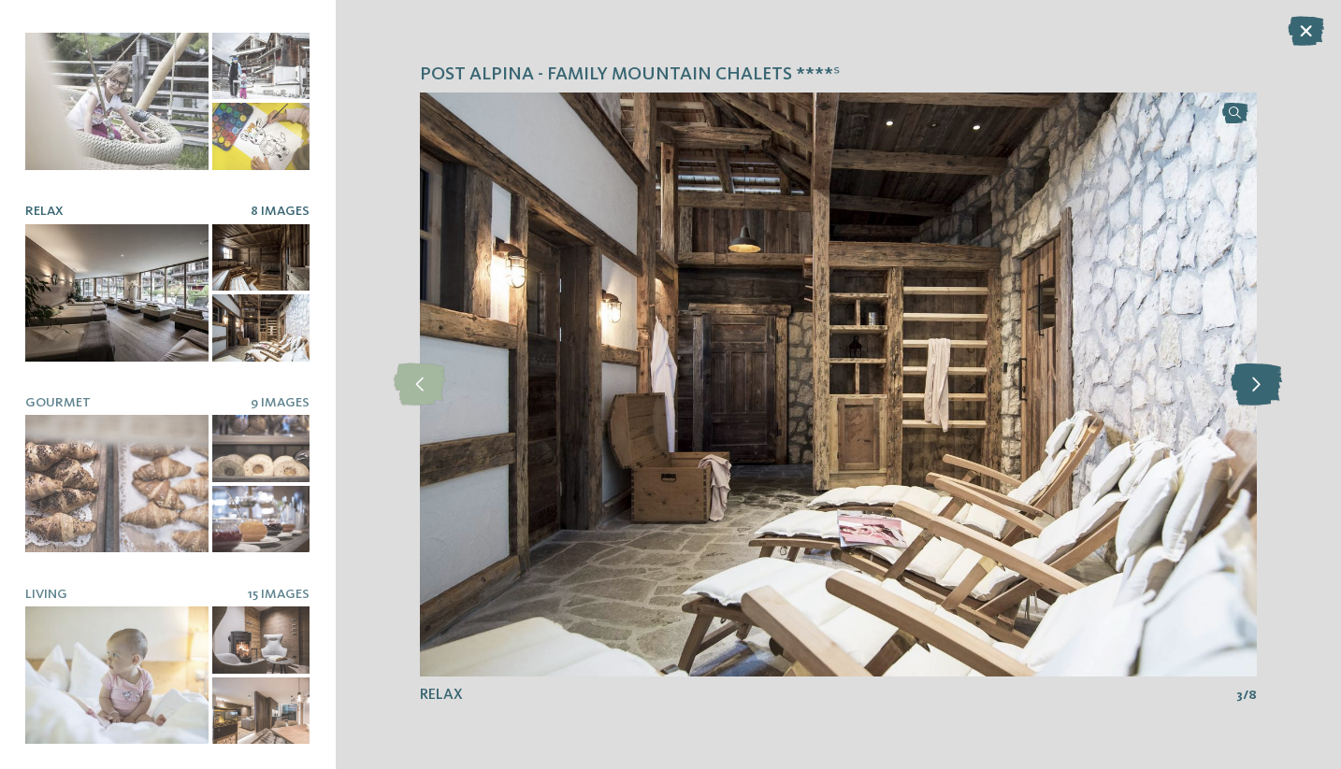
click at [1260, 378] on icon at bounding box center [1255, 385] width 51 height 42
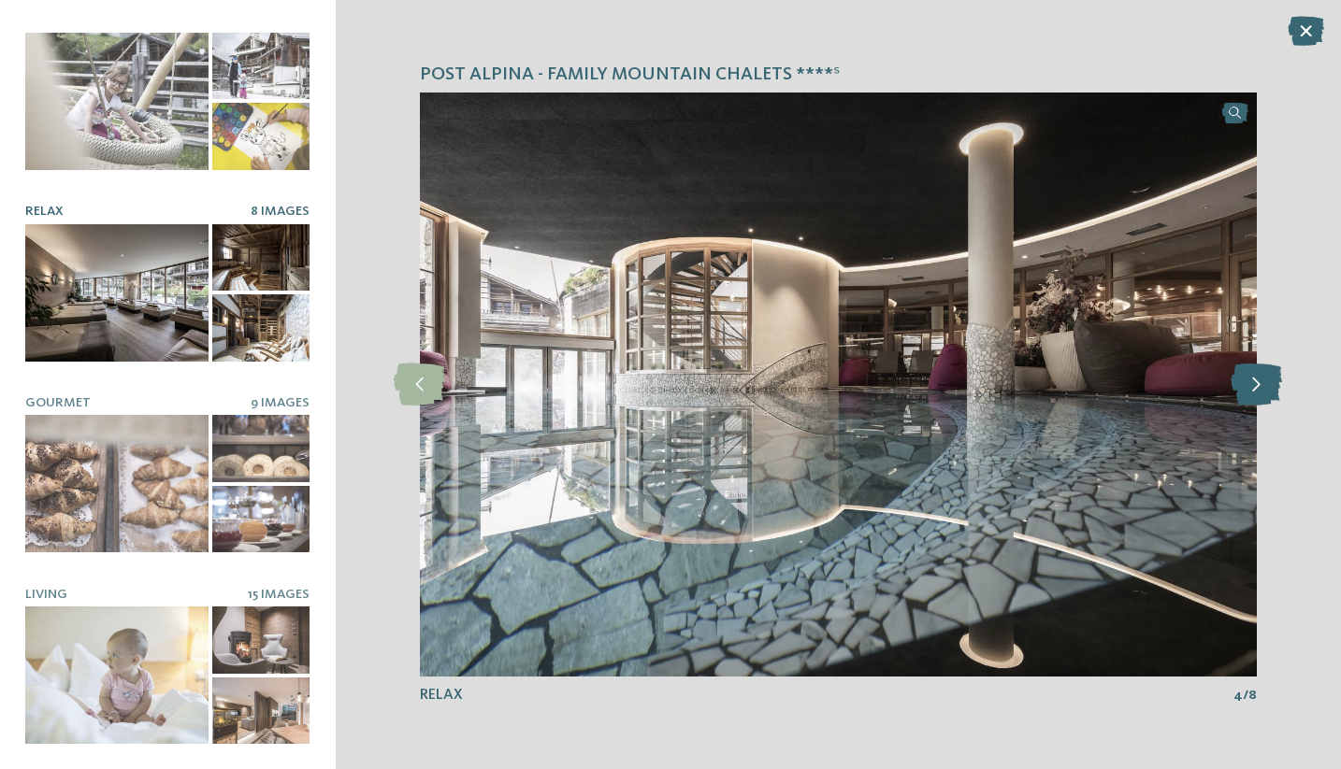
click at [1261, 379] on icon at bounding box center [1255, 385] width 51 height 42
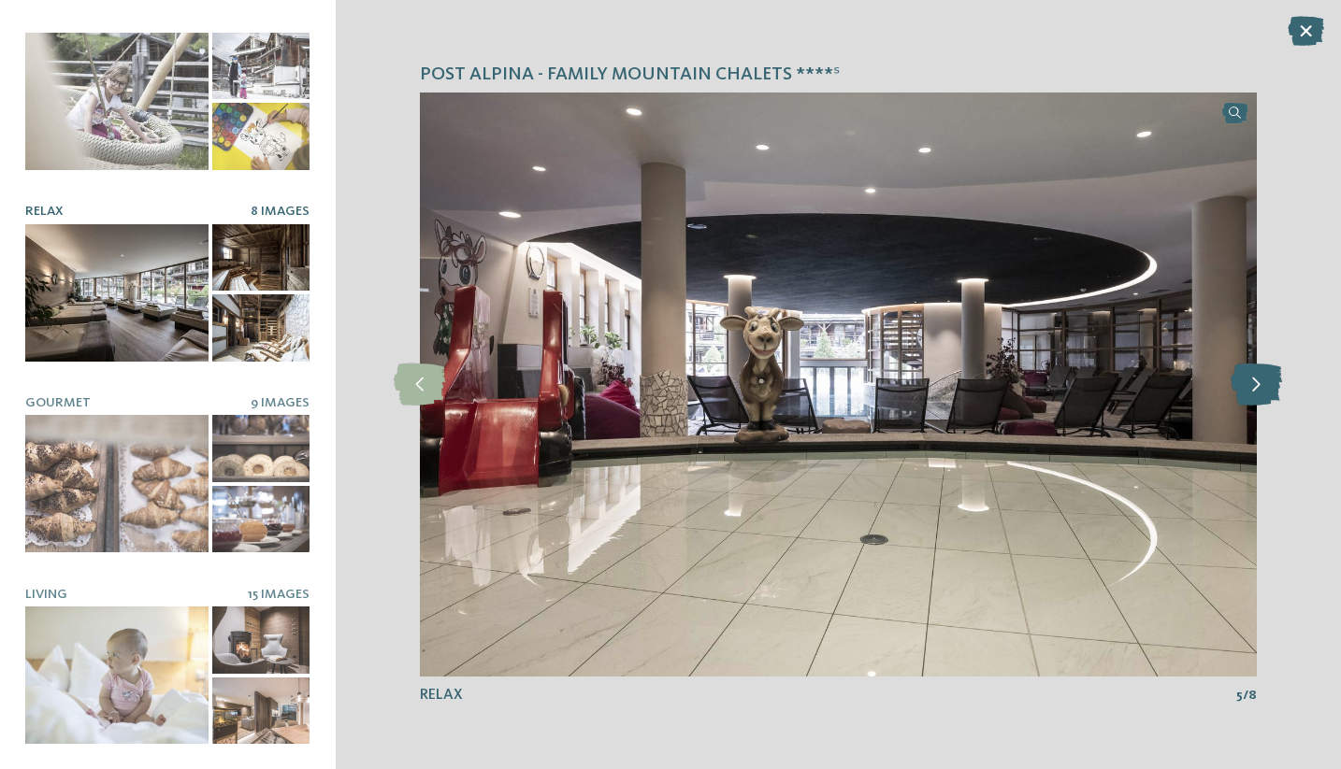
click at [1260, 386] on icon at bounding box center [1255, 385] width 51 height 42
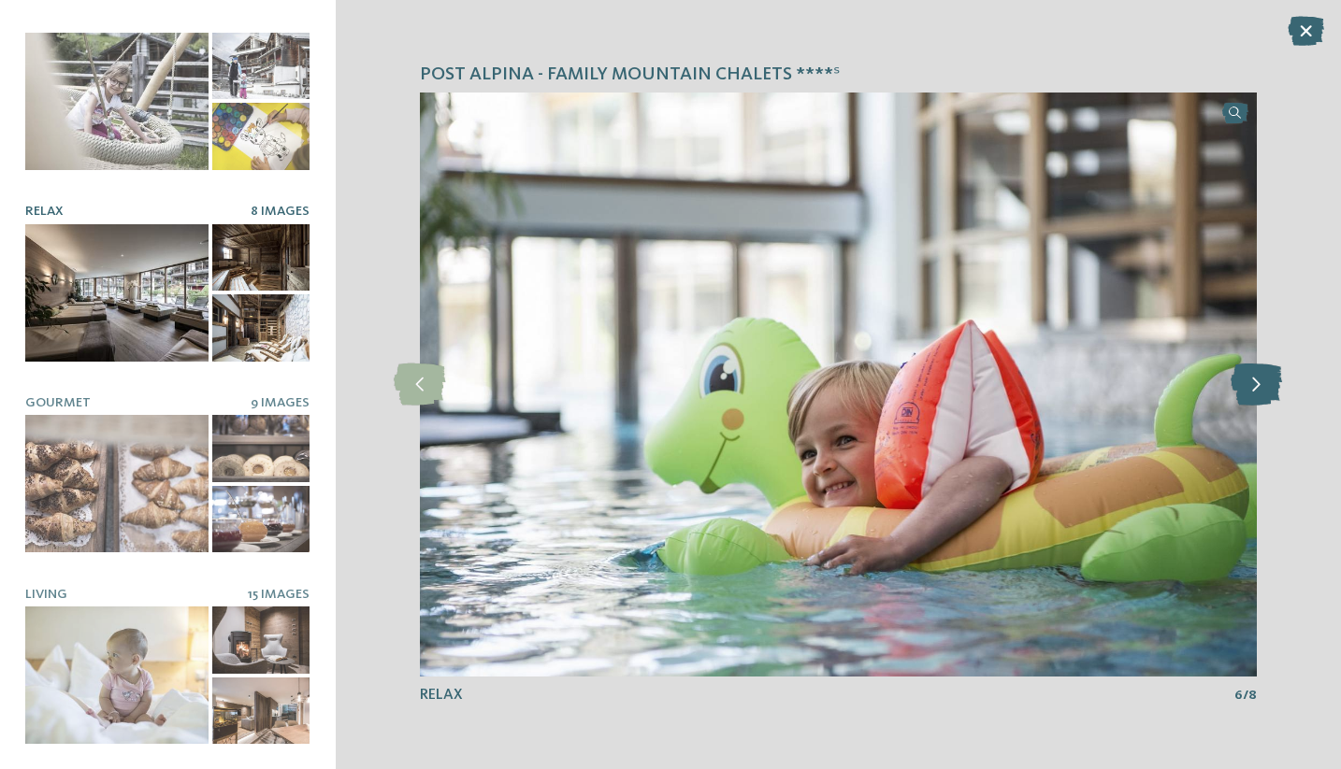
click at [1260, 386] on icon at bounding box center [1255, 385] width 51 height 42
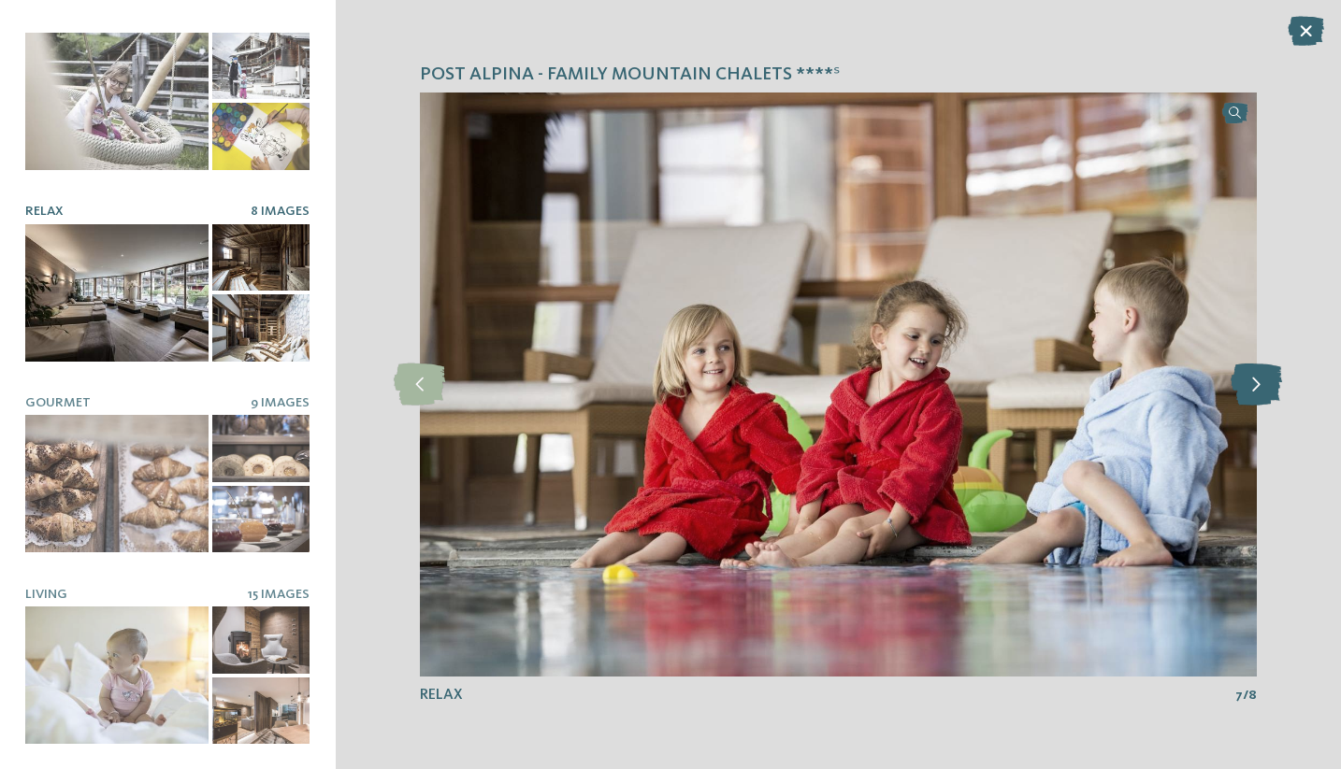
click at [1260, 386] on icon at bounding box center [1255, 385] width 51 height 42
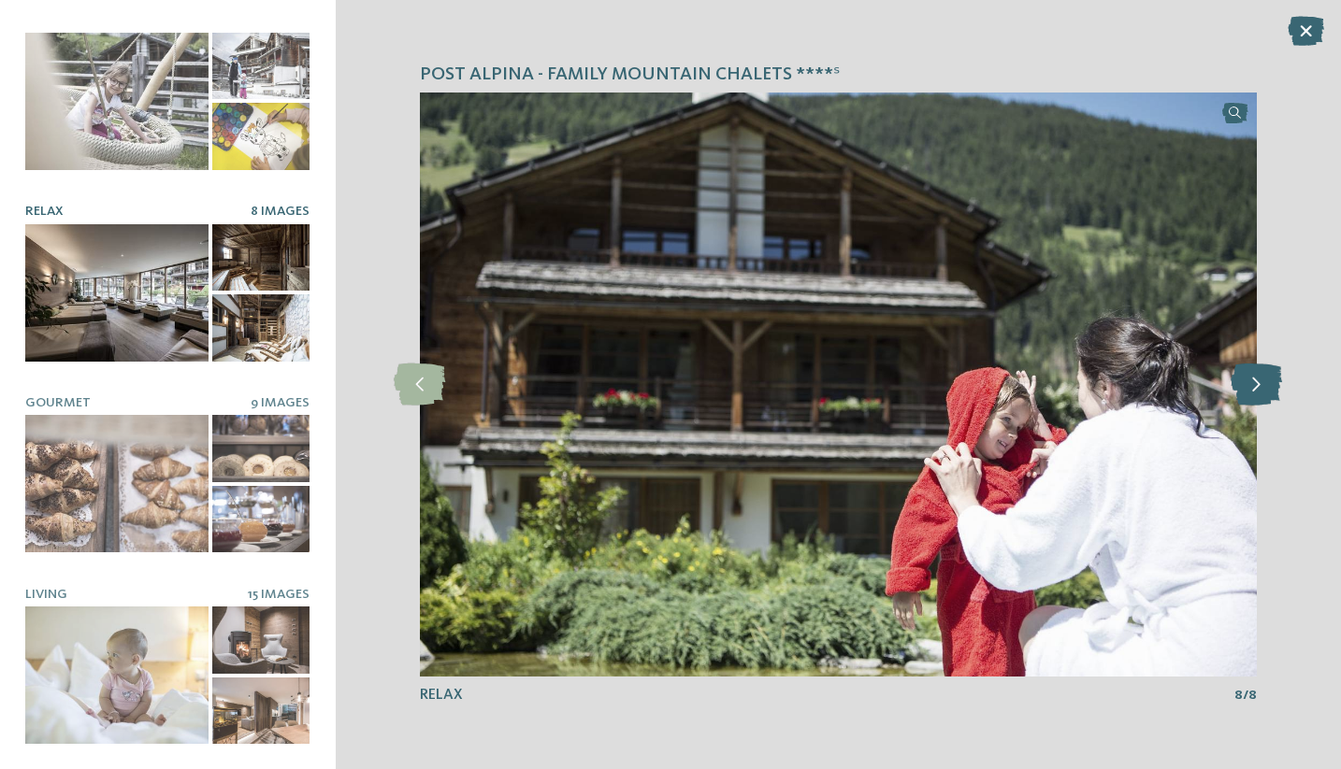
click at [1260, 386] on icon at bounding box center [1255, 385] width 51 height 42
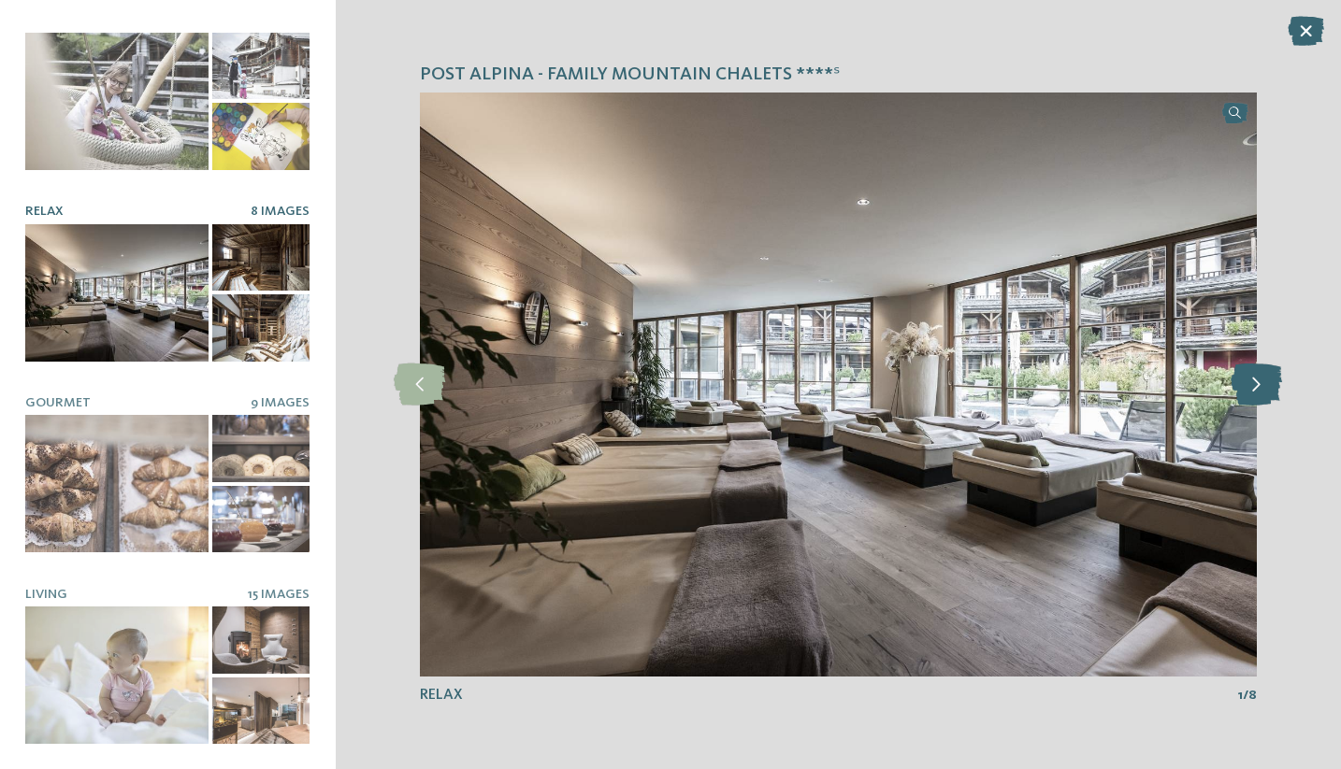
click at [1265, 388] on icon at bounding box center [1255, 385] width 51 height 42
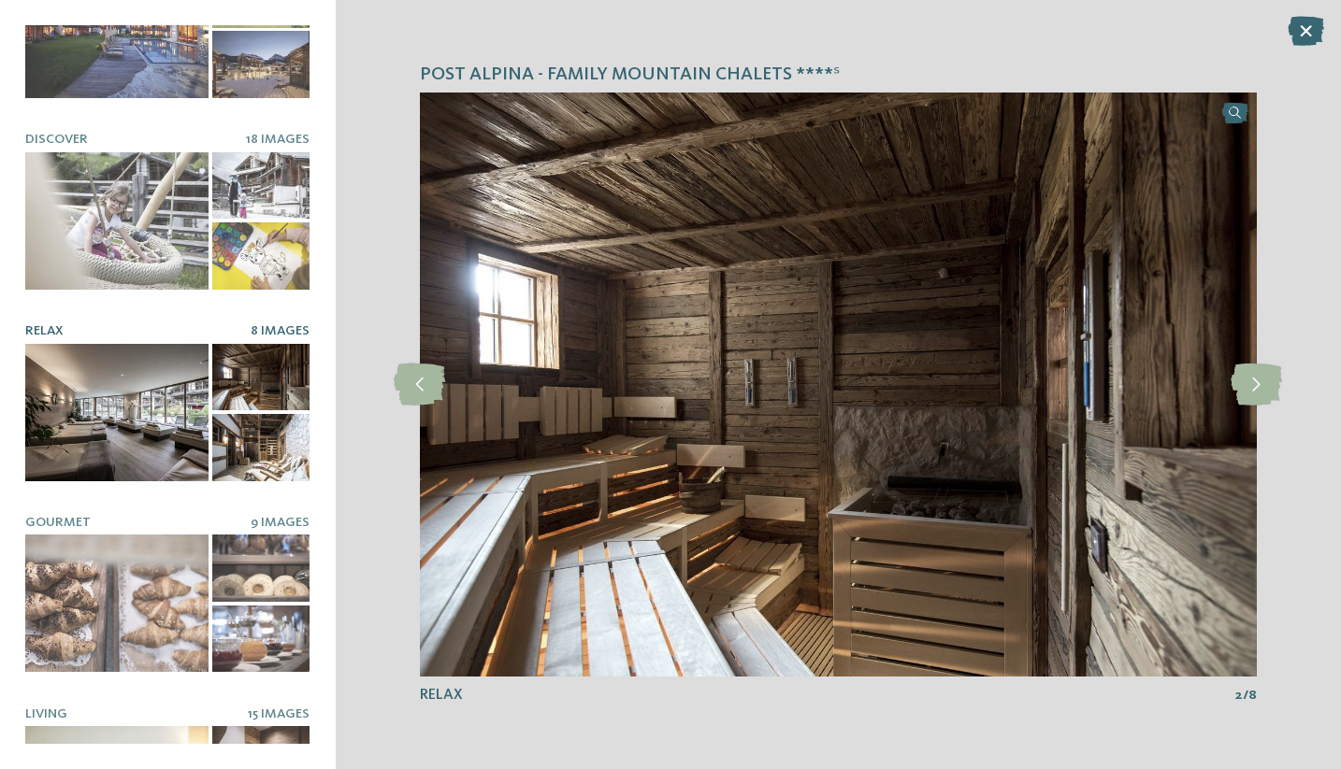
scroll to position [57, 0]
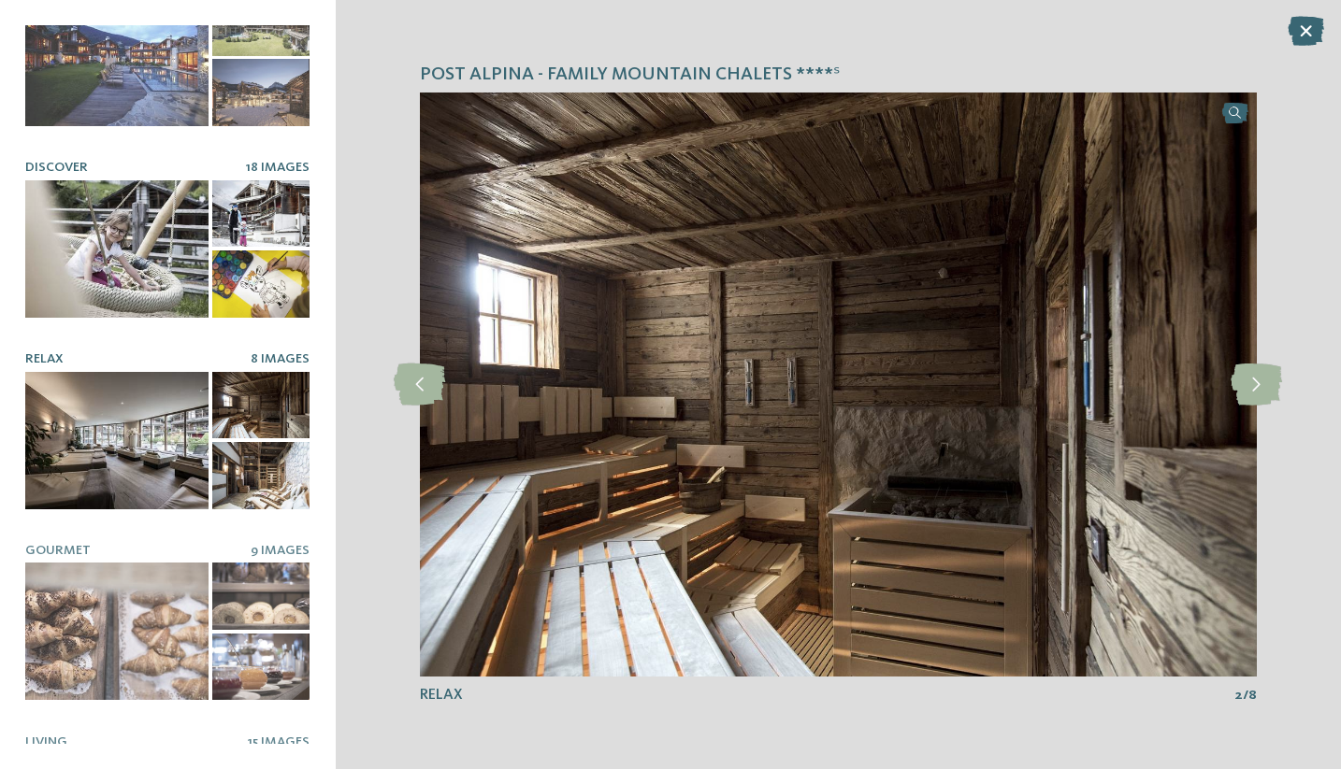
click at [233, 217] on div at bounding box center [261, 213] width 98 height 67
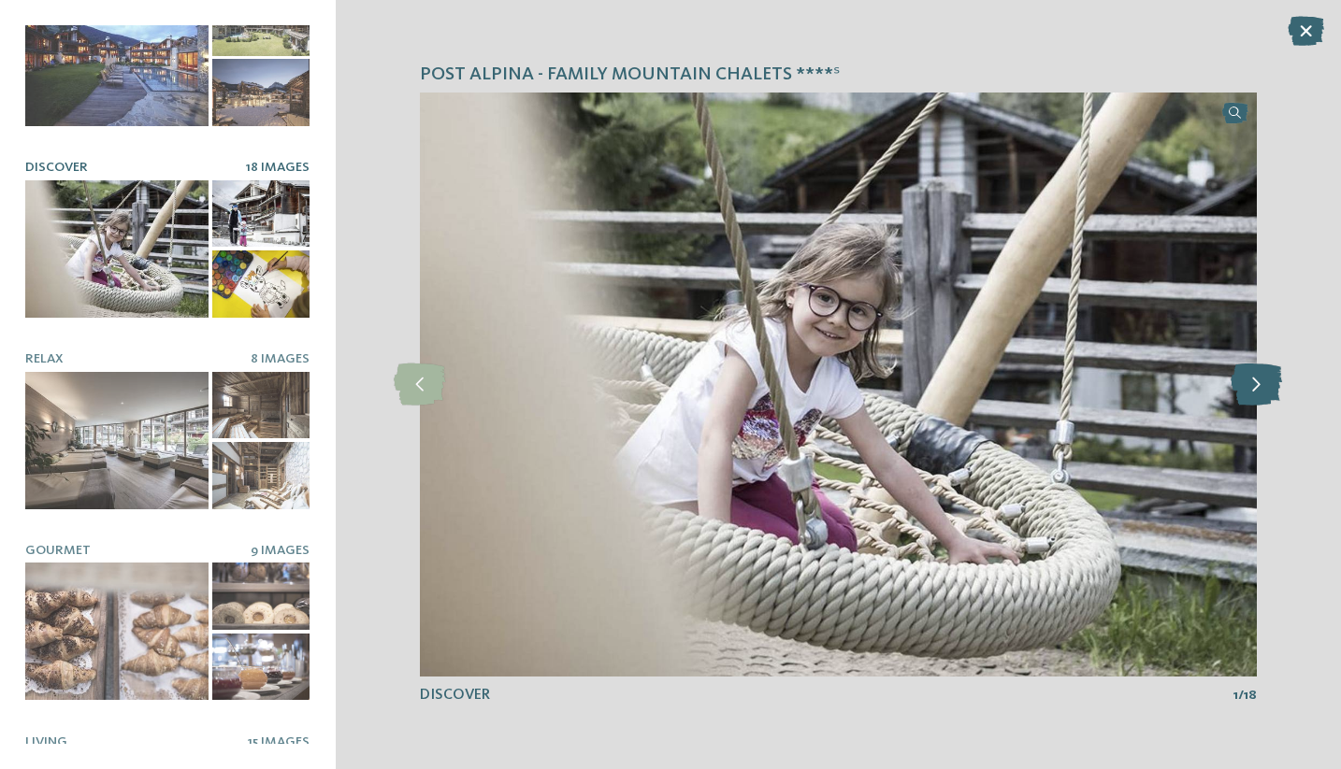
click at [1261, 398] on icon at bounding box center [1255, 385] width 51 height 42
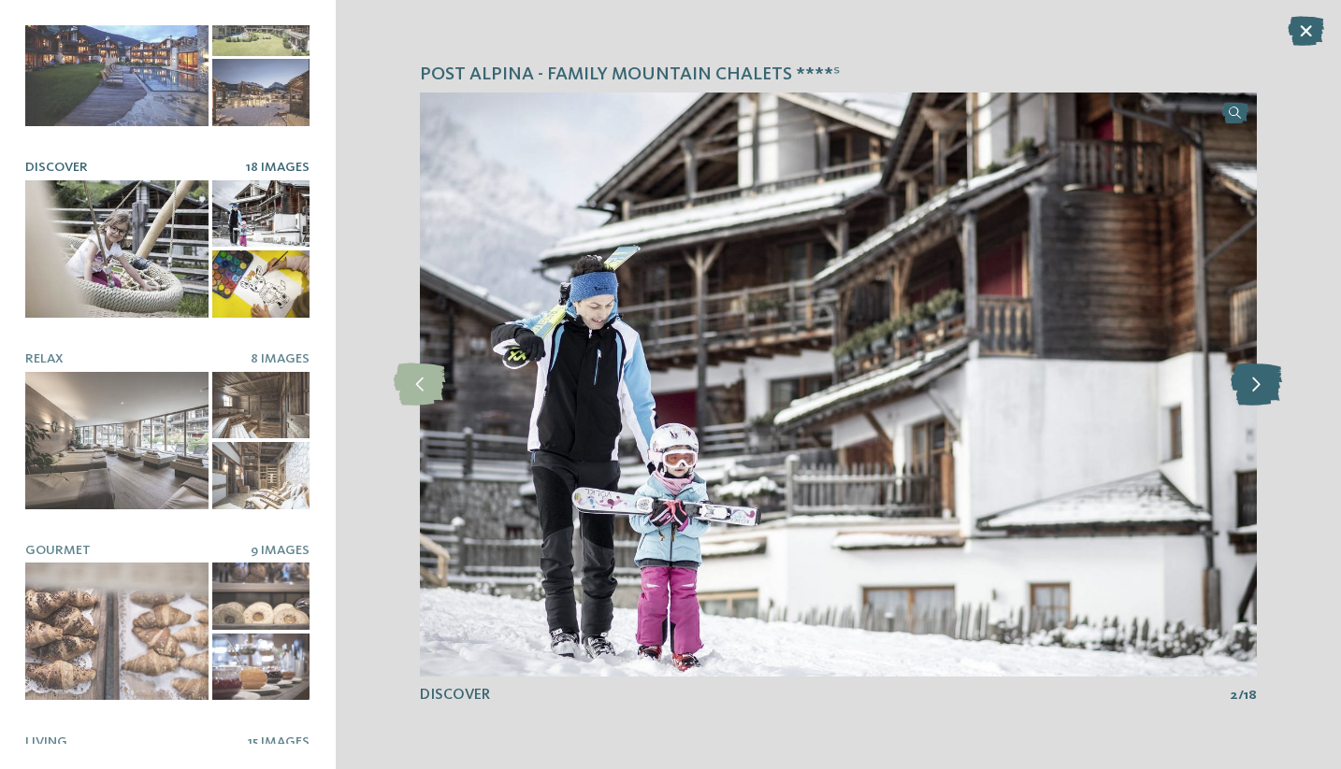
click at [1261, 398] on icon at bounding box center [1255, 385] width 51 height 42
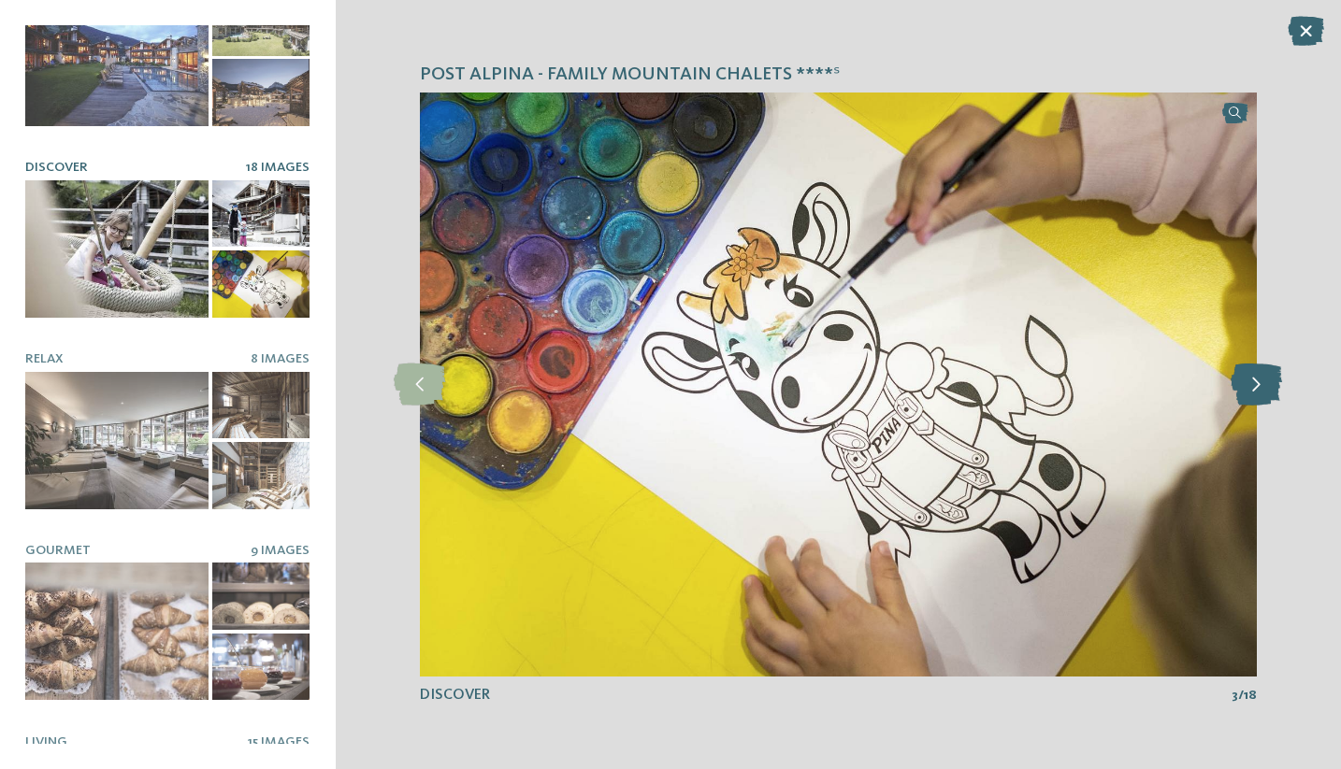
click at [1261, 398] on icon at bounding box center [1255, 385] width 51 height 42
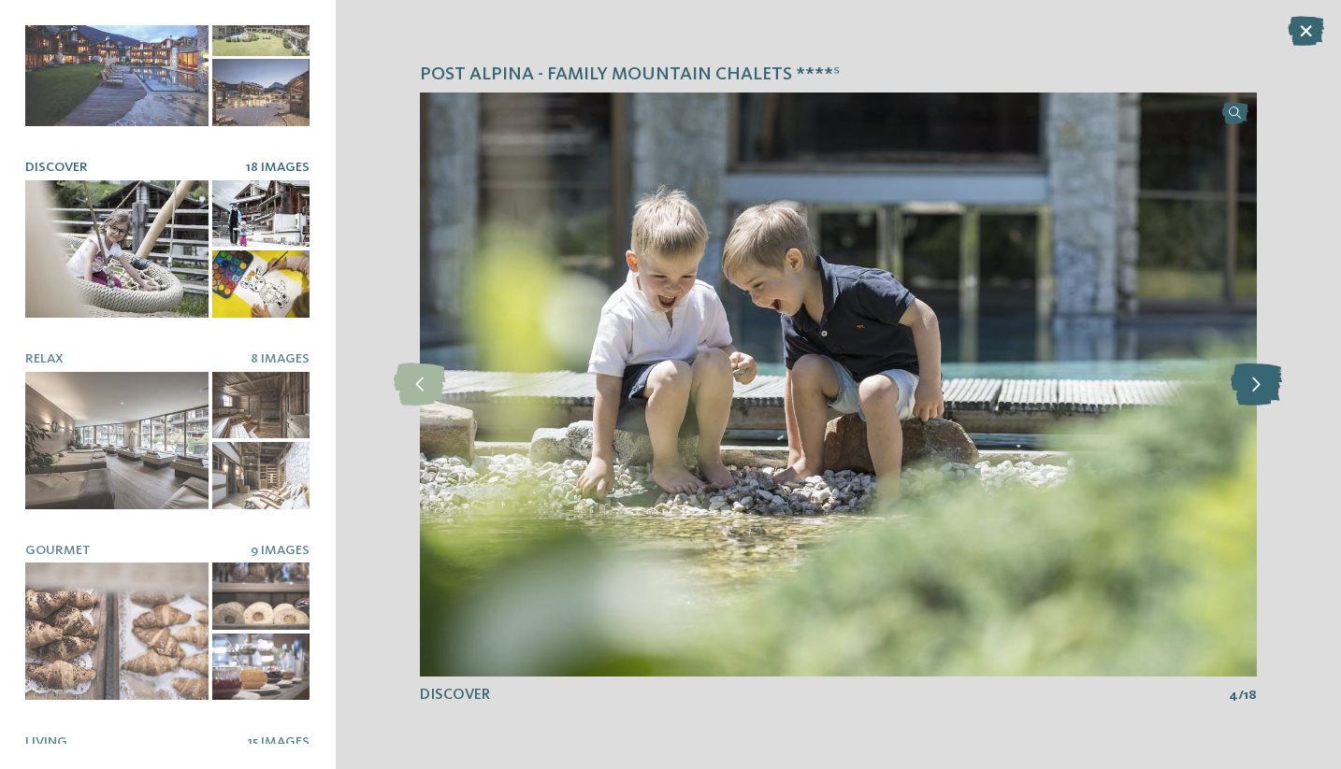
click at [1261, 398] on icon at bounding box center [1255, 385] width 51 height 42
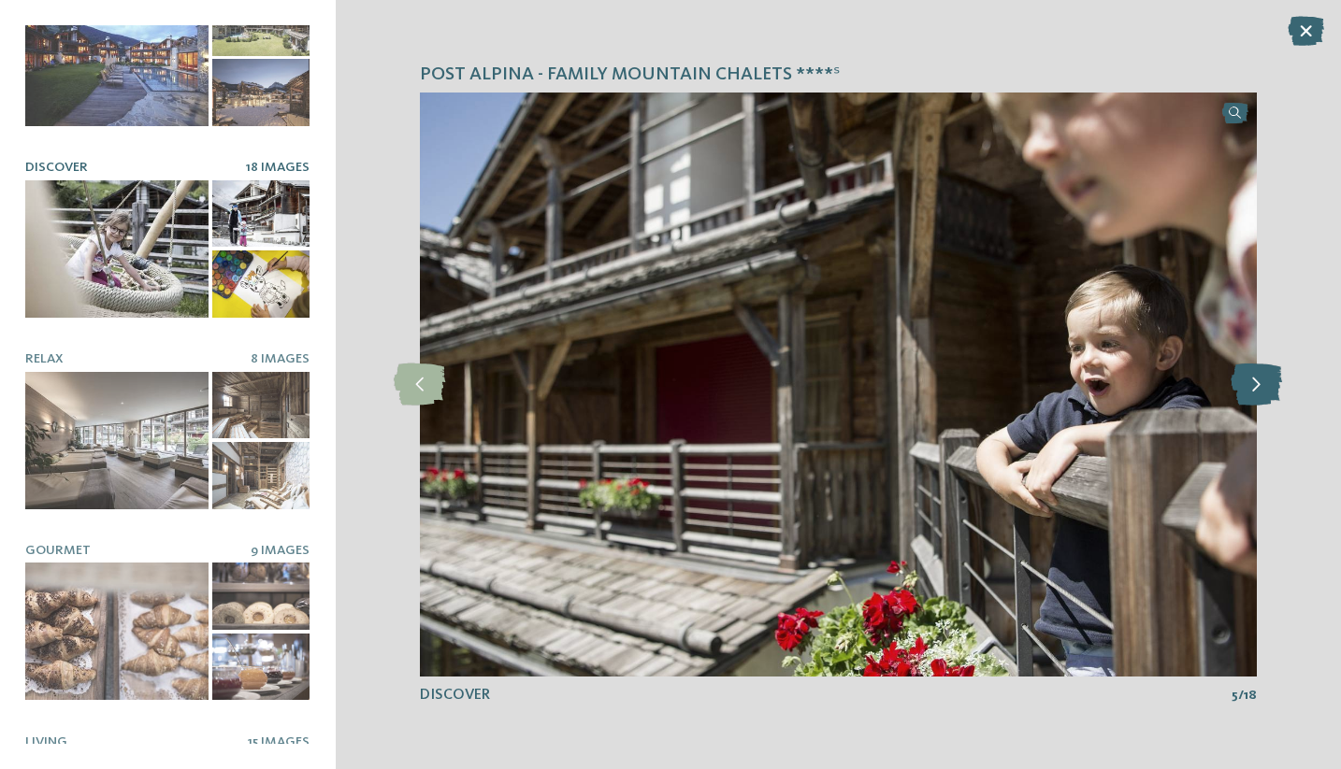
click at [1261, 398] on icon at bounding box center [1255, 385] width 51 height 42
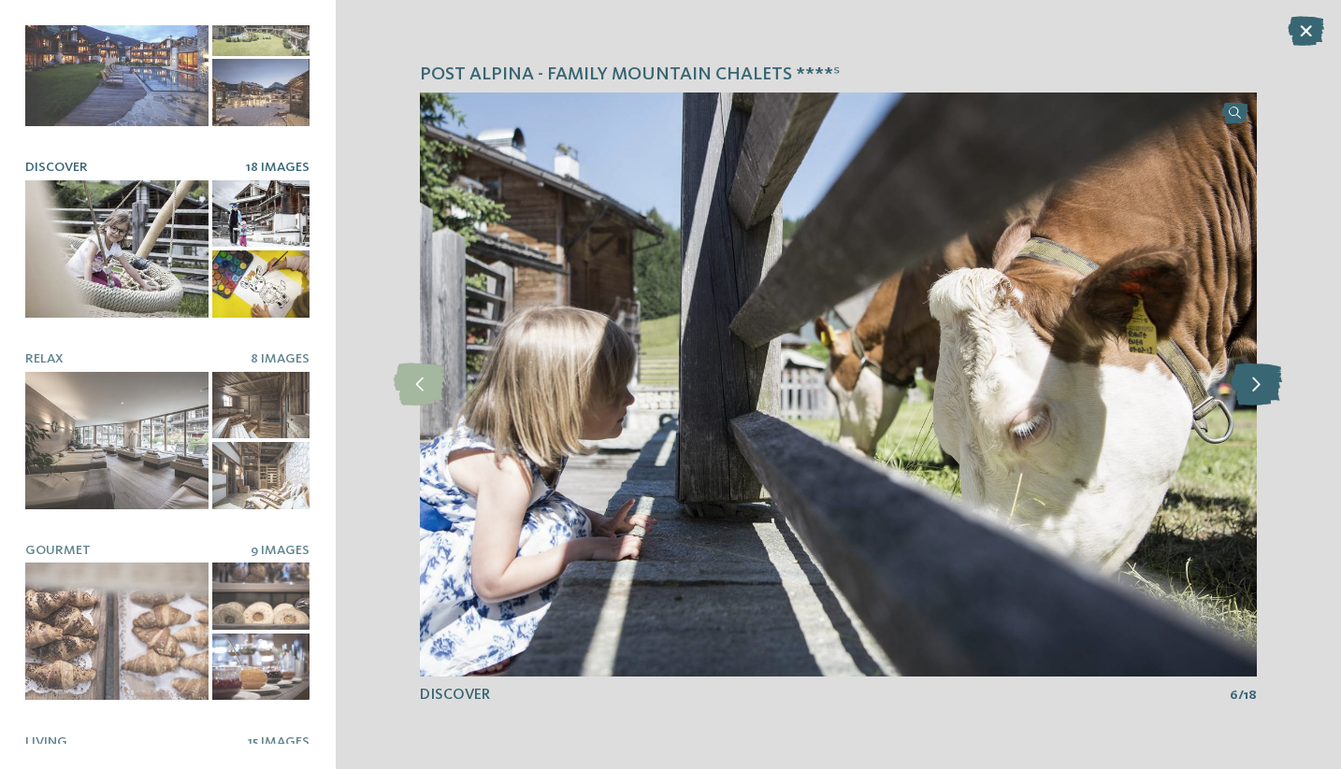
click at [1261, 398] on icon at bounding box center [1255, 385] width 51 height 42
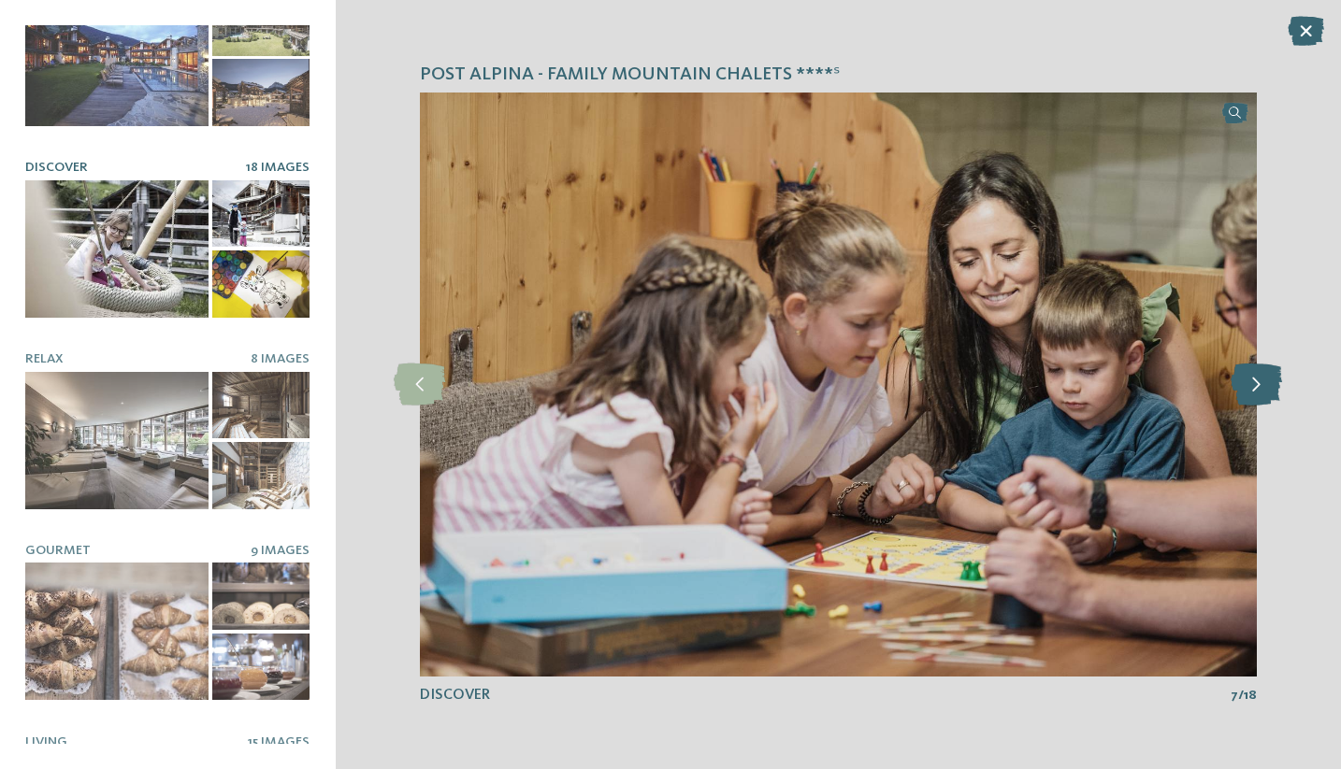
click at [1261, 398] on icon at bounding box center [1255, 385] width 51 height 42
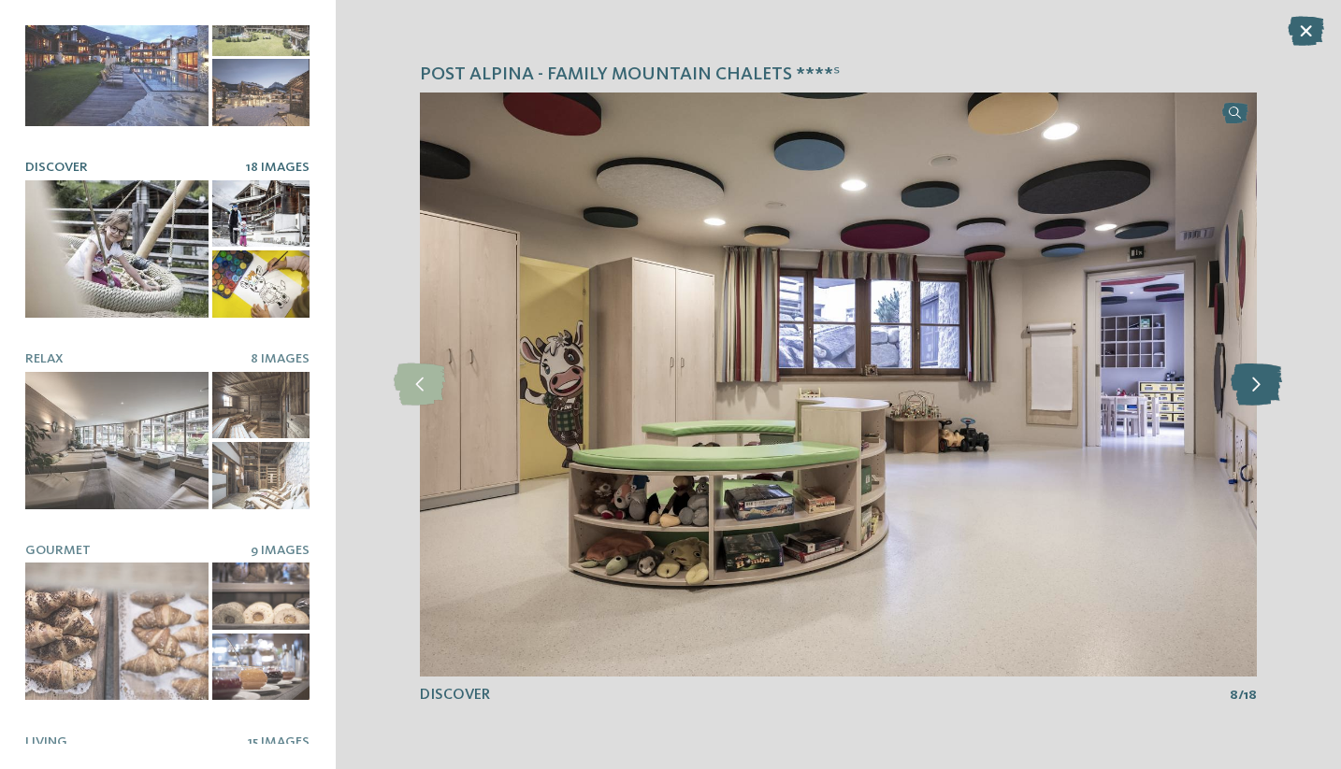
click at [1261, 398] on icon at bounding box center [1255, 385] width 51 height 42
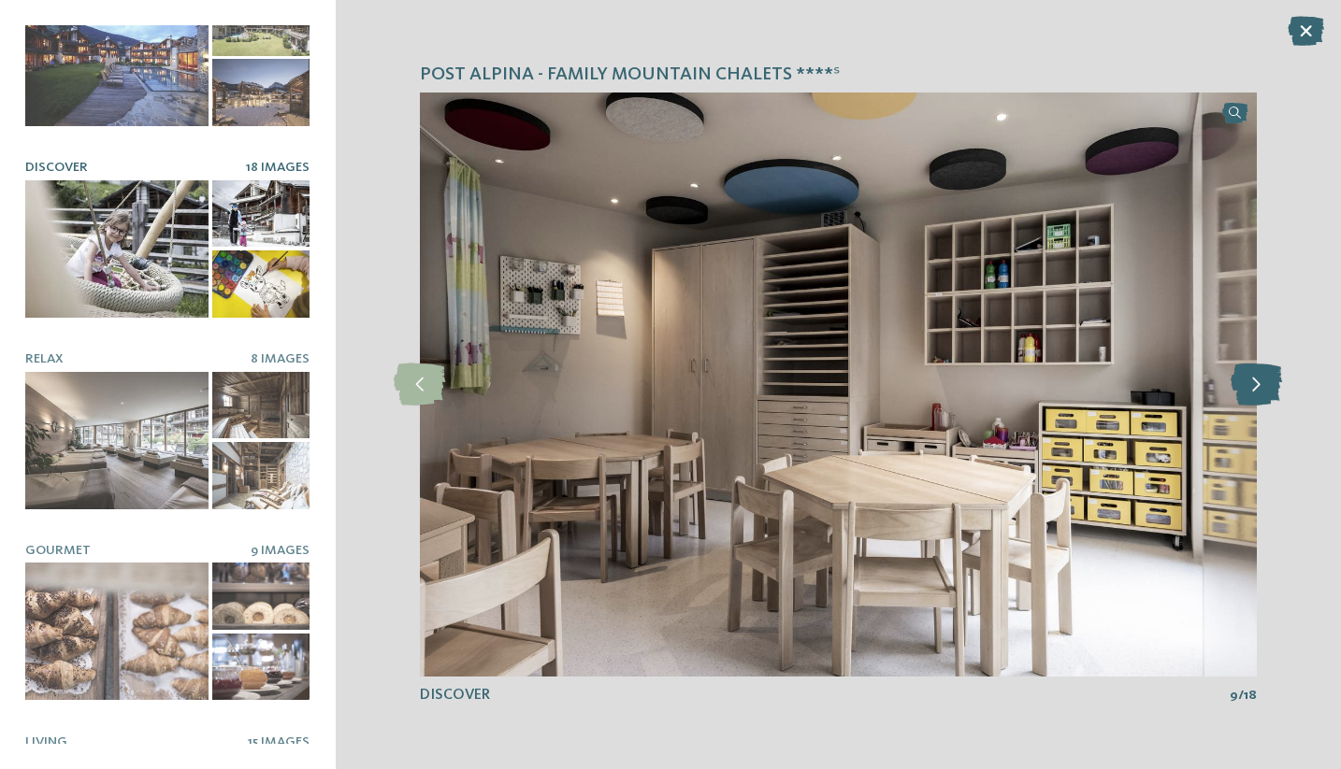
click at [1261, 398] on icon at bounding box center [1255, 385] width 51 height 42
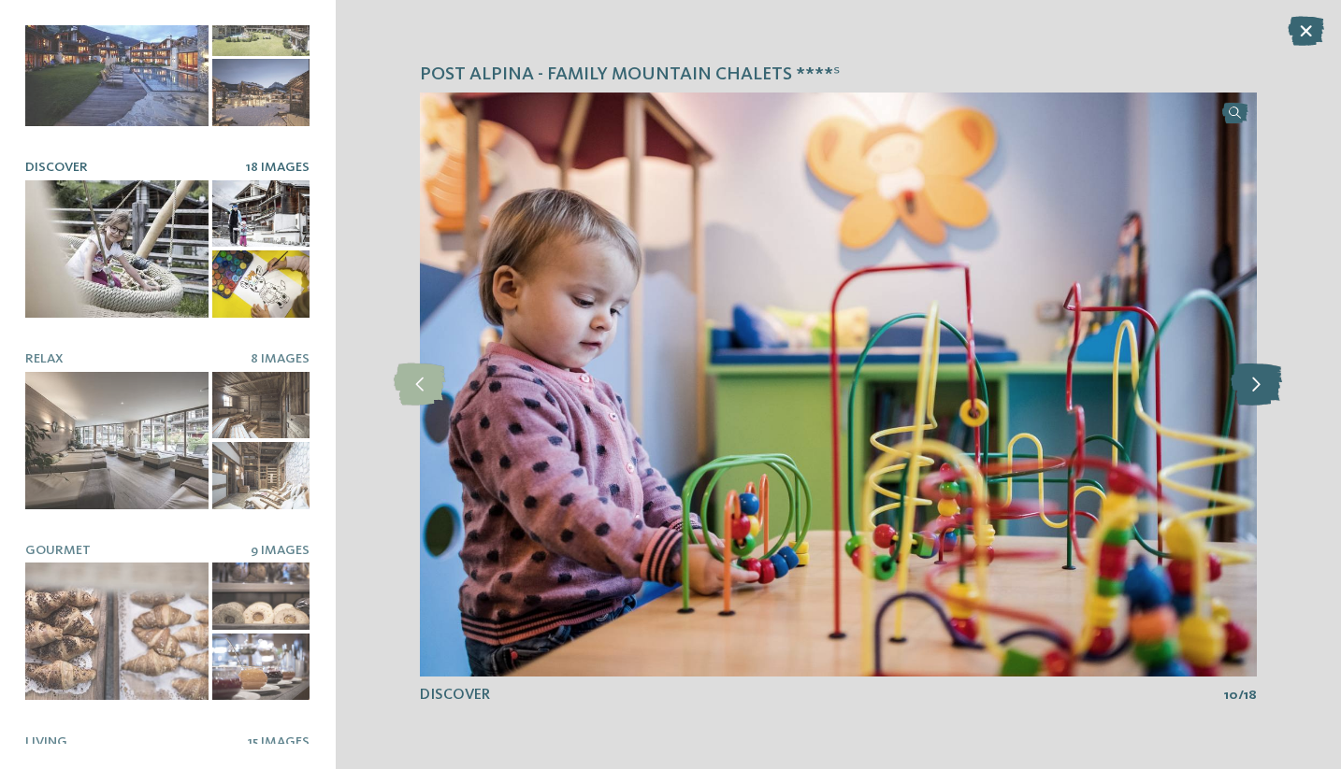
click at [1261, 398] on icon at bounding box center [1255, 385] width 51 height 42
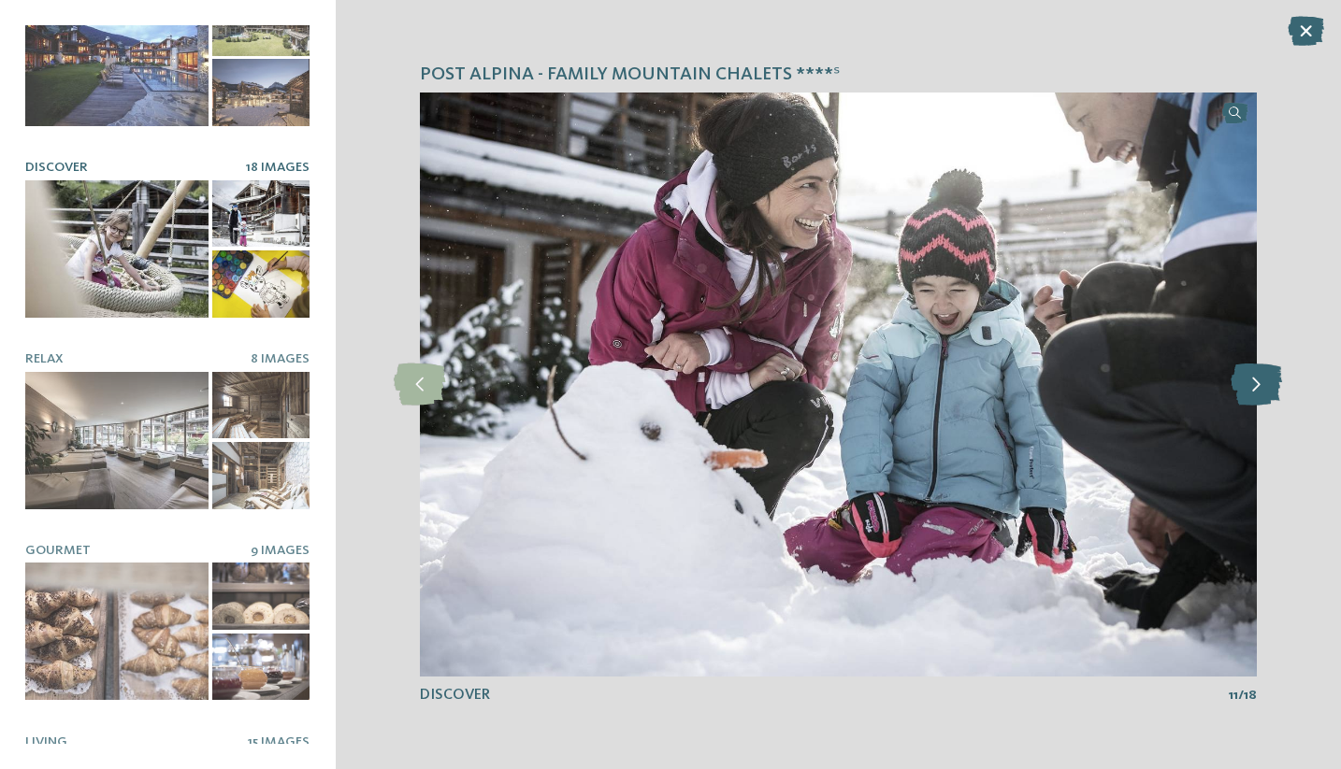
click at [1261, 398] on icon at bounding box center [1255, 385] width 51 height 42
